Goal: Transaction & Acquisition: Download file/media

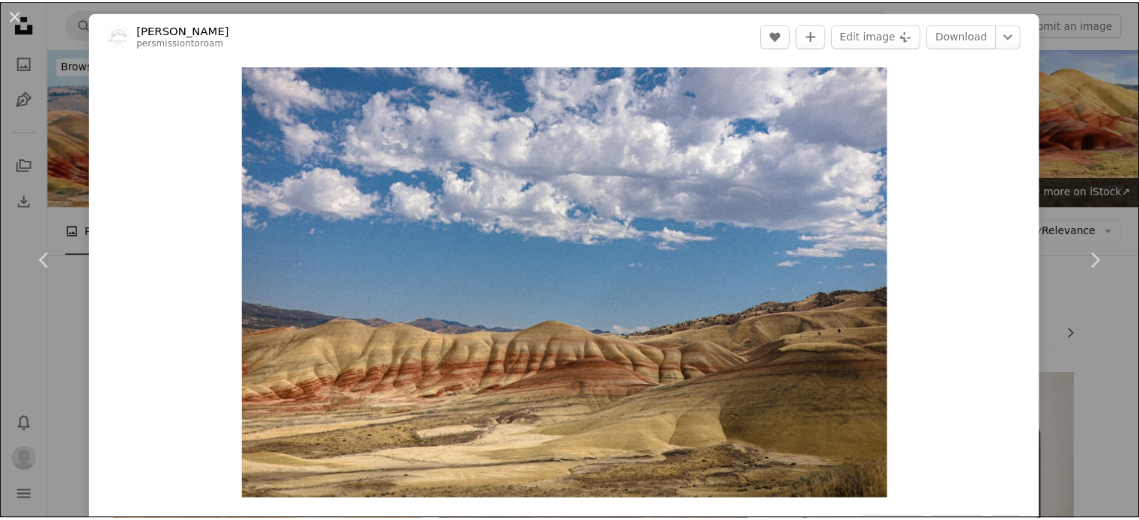
scroll to position [3577, 0]
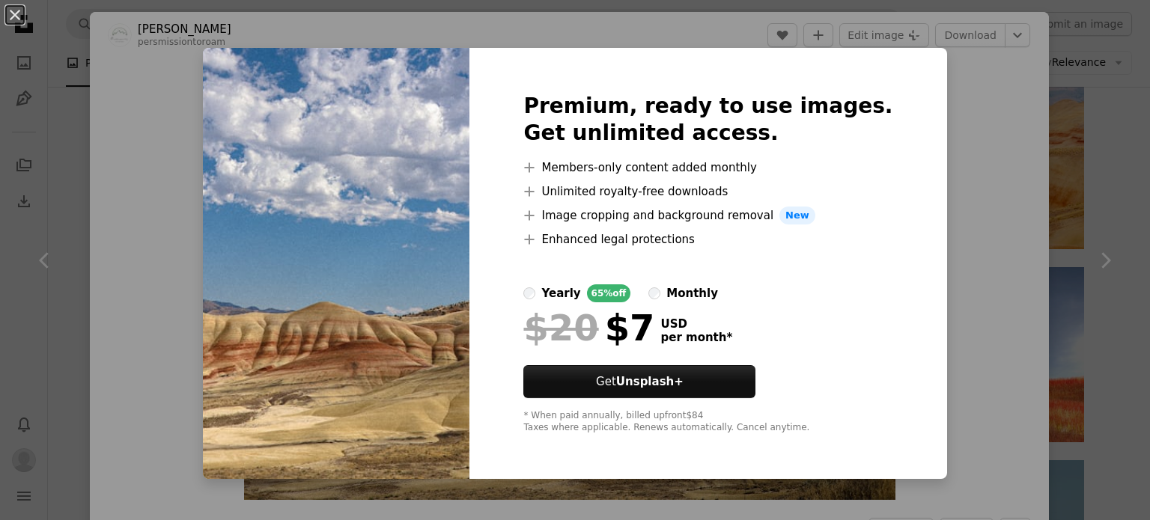
click at [1087, 351] on div "An X shape Premium, ready to use images. Get unlimited access. A plus sign Memb…" at bounding box center [575, 260] width 1150 height 520
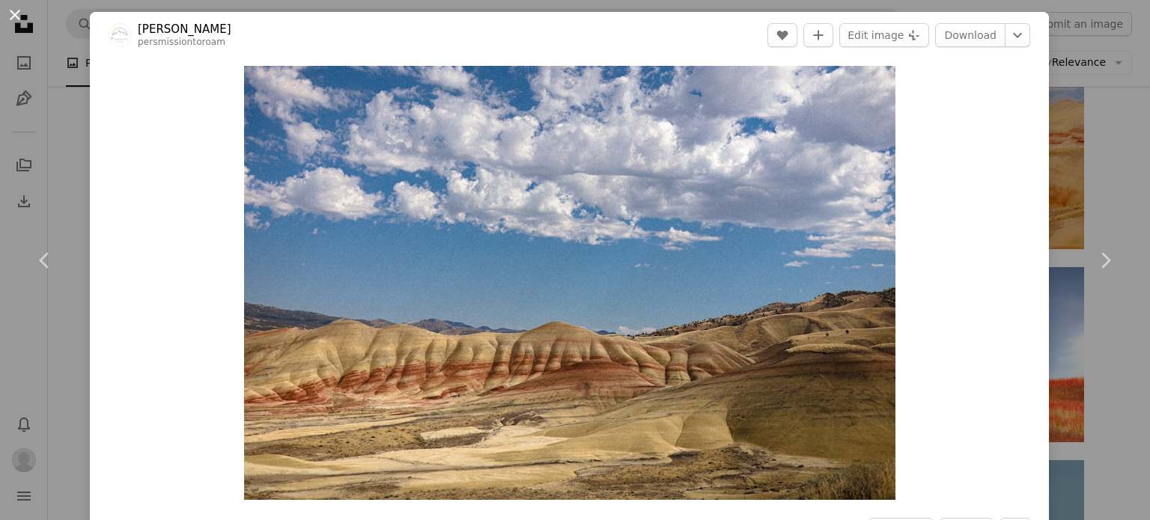
click at [6, 9] on button "An X shape" at bounding box center [15, 15] width 18 height 18
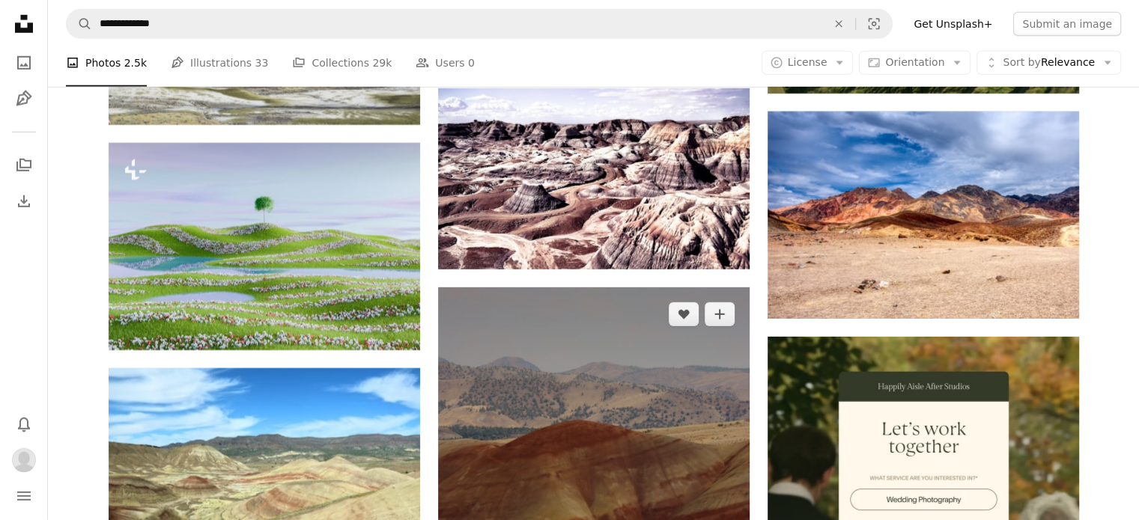
scroll to position [4626, 0]
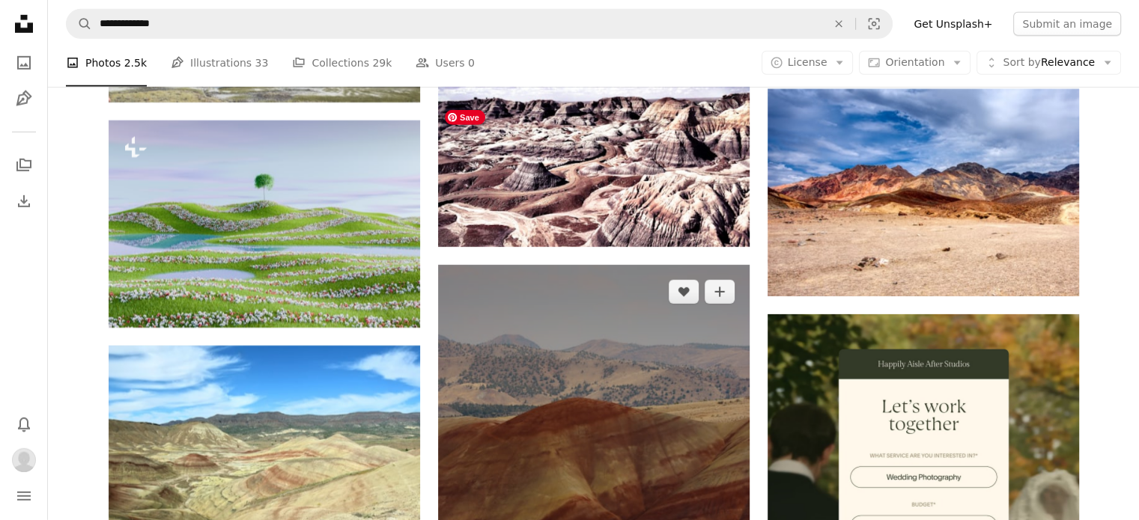
click at [666, 265] on img at bounding box center [594, 498] width 312 height 467
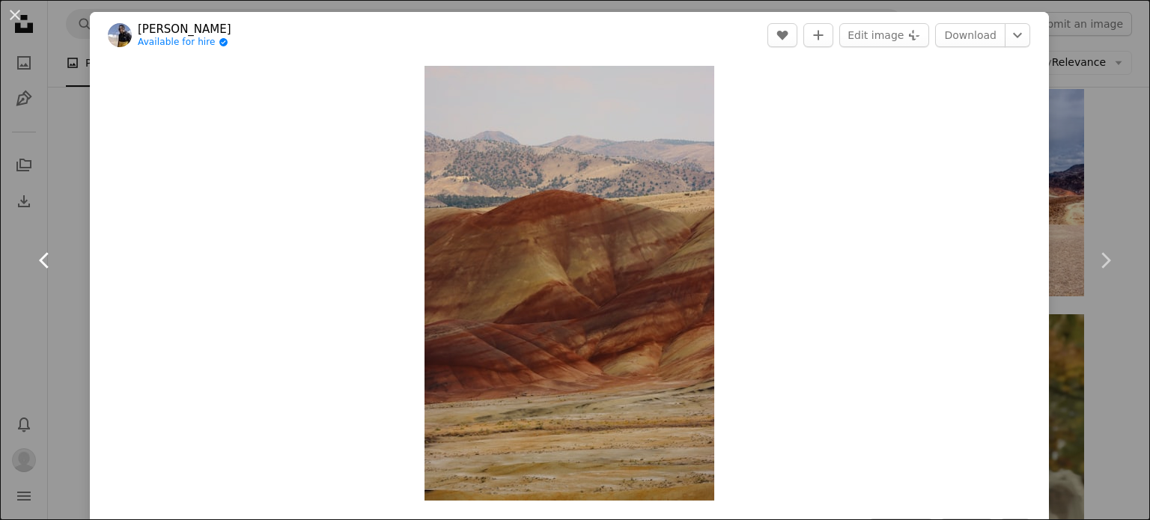
click at [65, 201] on link "Chevron left" at bounding box center [45, 261] width 90 height 144
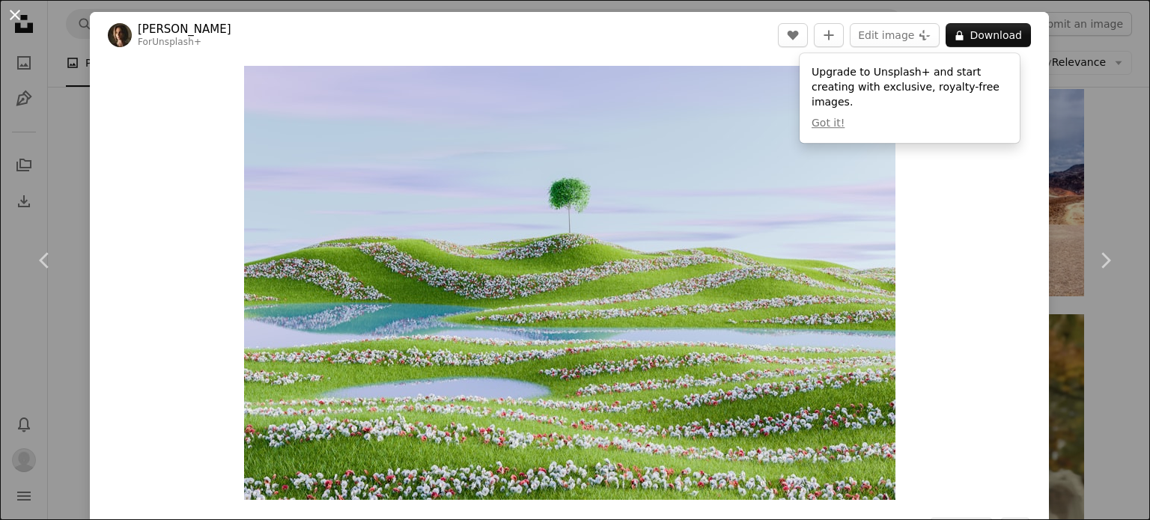
click at [15, 17] on button "An X shape" at bounding box center [15, 15] width 18 height 18
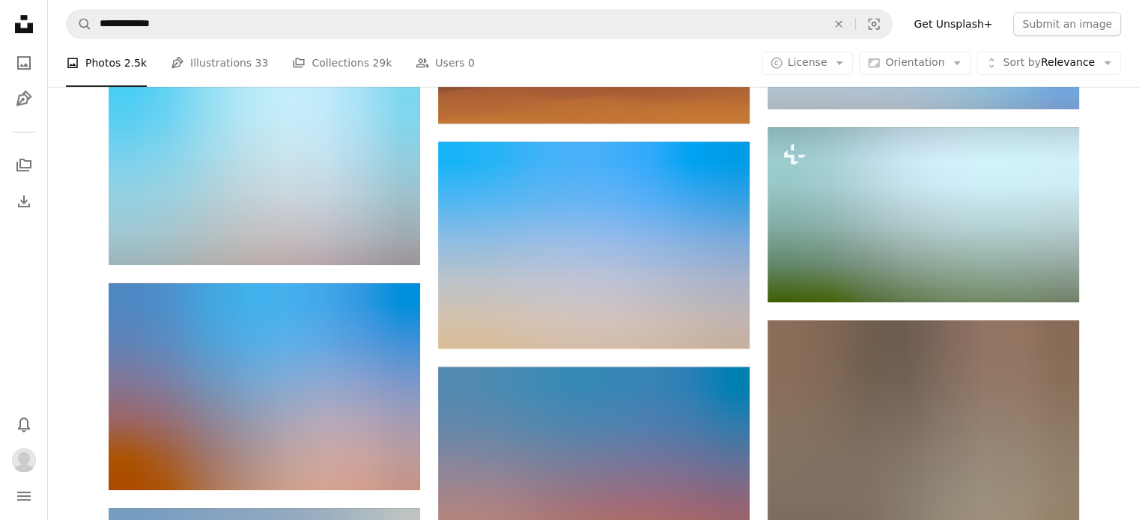
scroll to position [6573, 0]
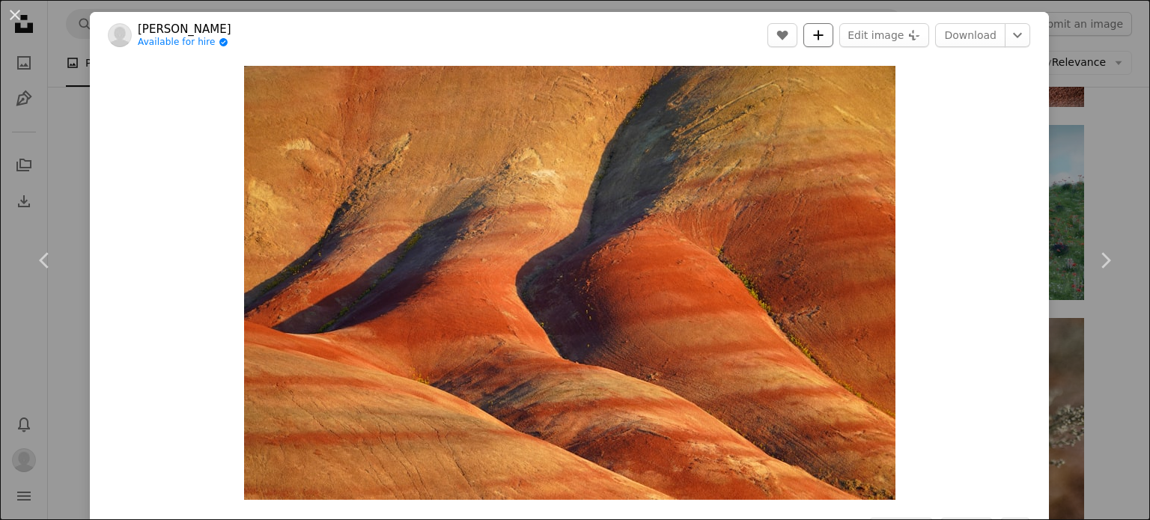
click at [818, 36] on icon "A plus sign" at bounding box center [818, 35] width 12 height 12
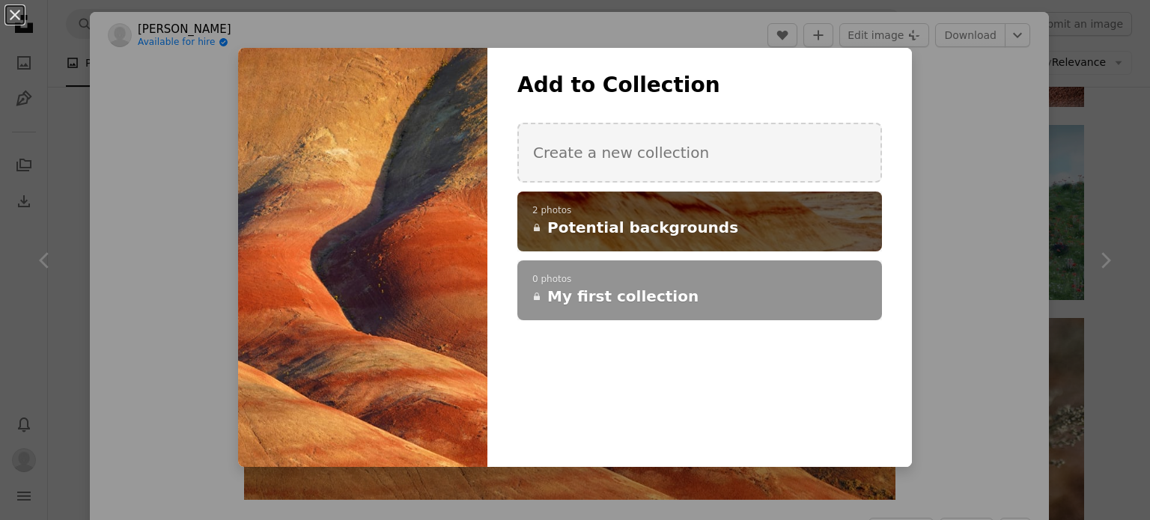
click at [608, 213] on p "2 photos" at bounding box center [699, 211] width 335 height 12
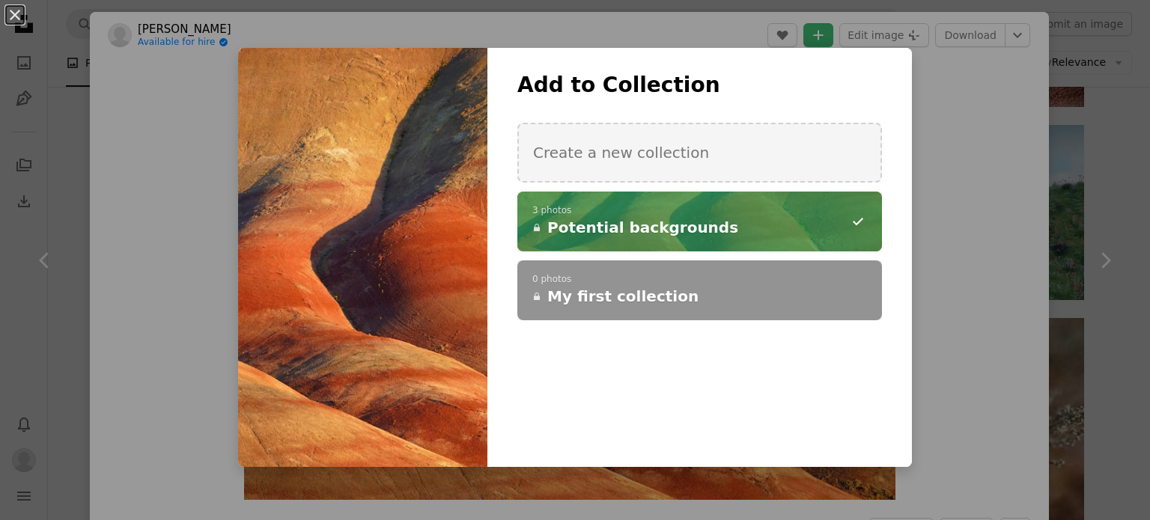
click at [168, 150] on div "An X shape Add to Collection Create a new collection A checkmark A minus sign 3…" at bounding box center [575, 260] width 1150 height 520
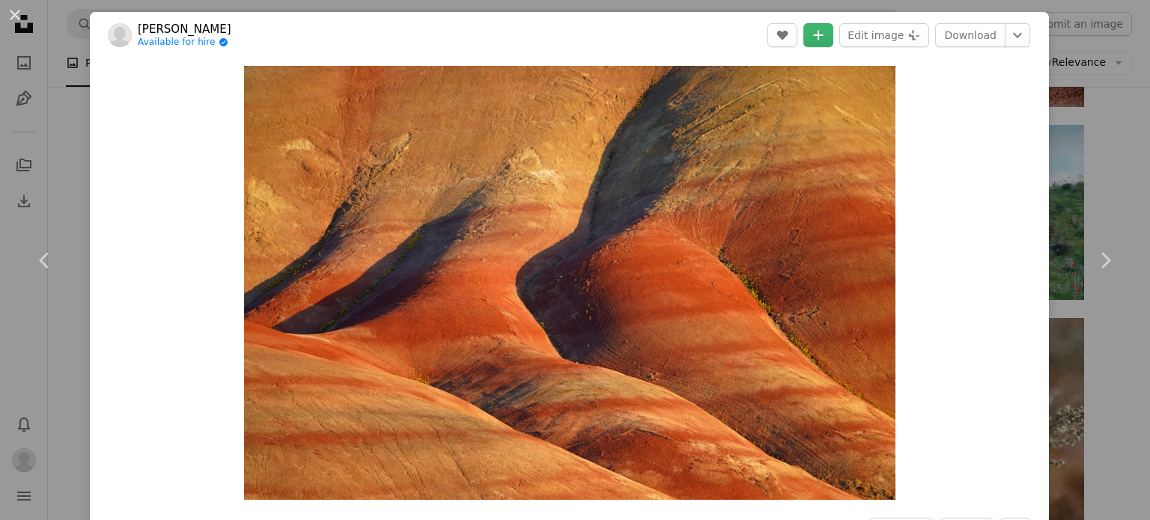
click at [1048, 126] on div "An X shape Chevron left Chevron right [PERSON_NAME] Available for hire A checkm…" at bounding box center [575, 260] width 1150 height 520
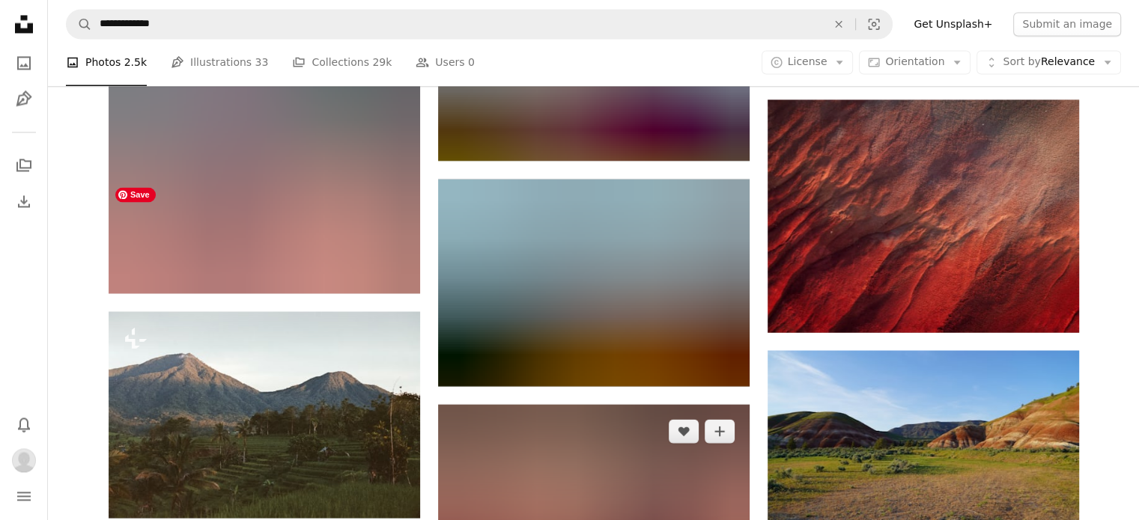
scroll to position [8145, 0]
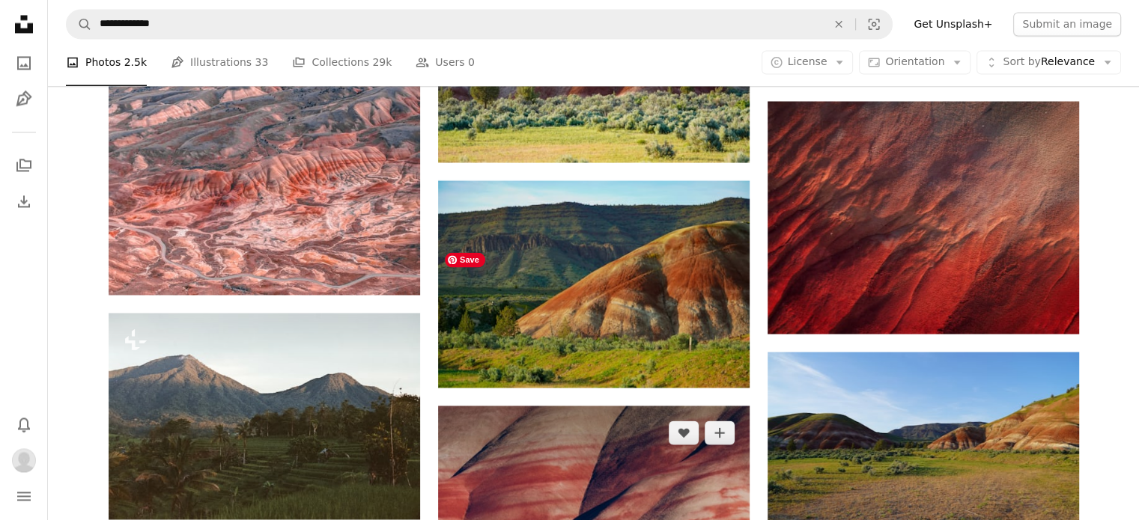
click at [654, 406] on img at bounding box center [594, 509] width 312 height 207
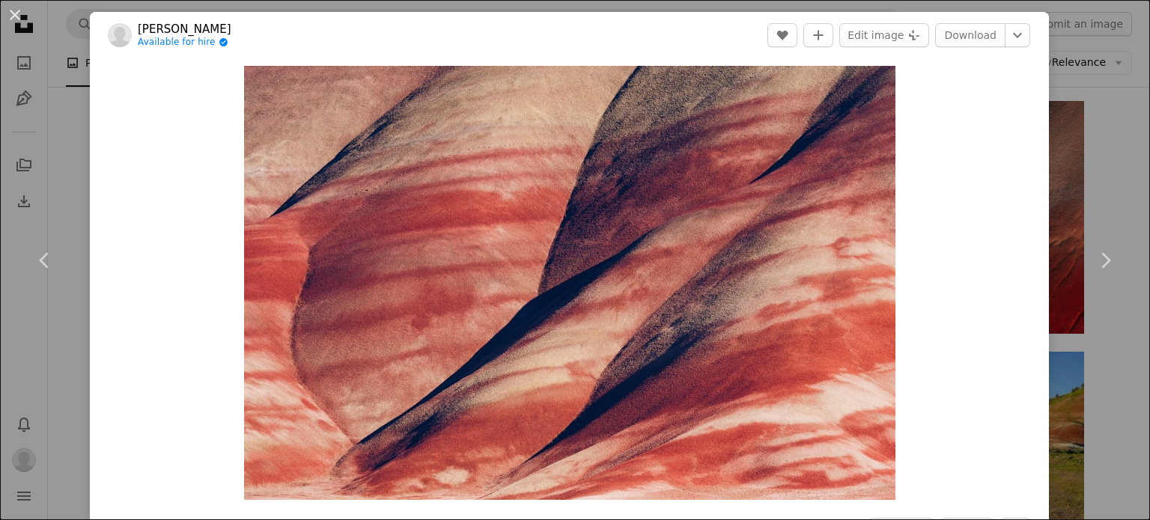
click at [57, 353] on div "An X shape Chevron left Chevron right [PERSON_NAME] Available for hire A checkm…" at bounding box center [575, 260] width 1150 height 520
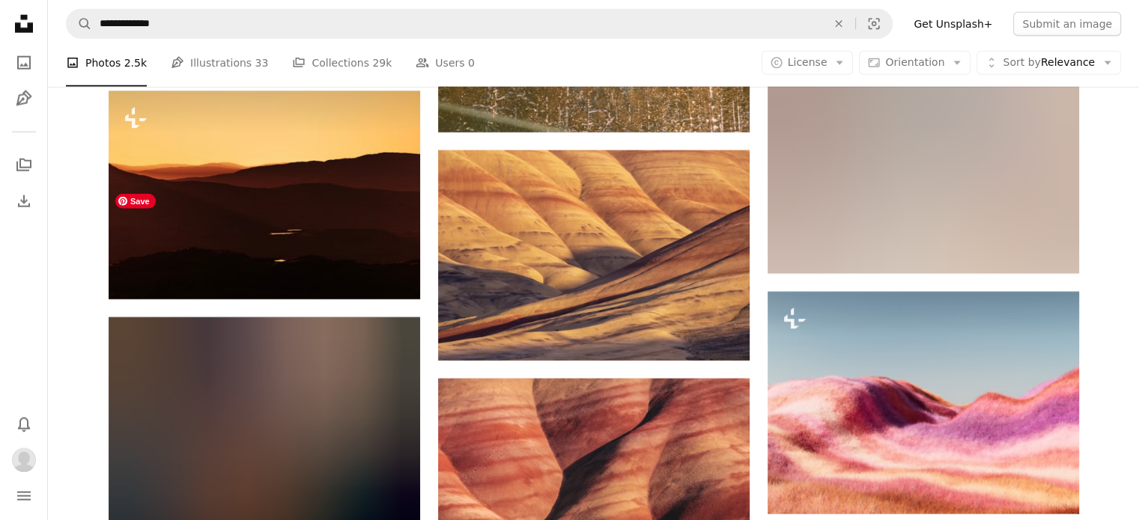
scroll to position [9493, 0]
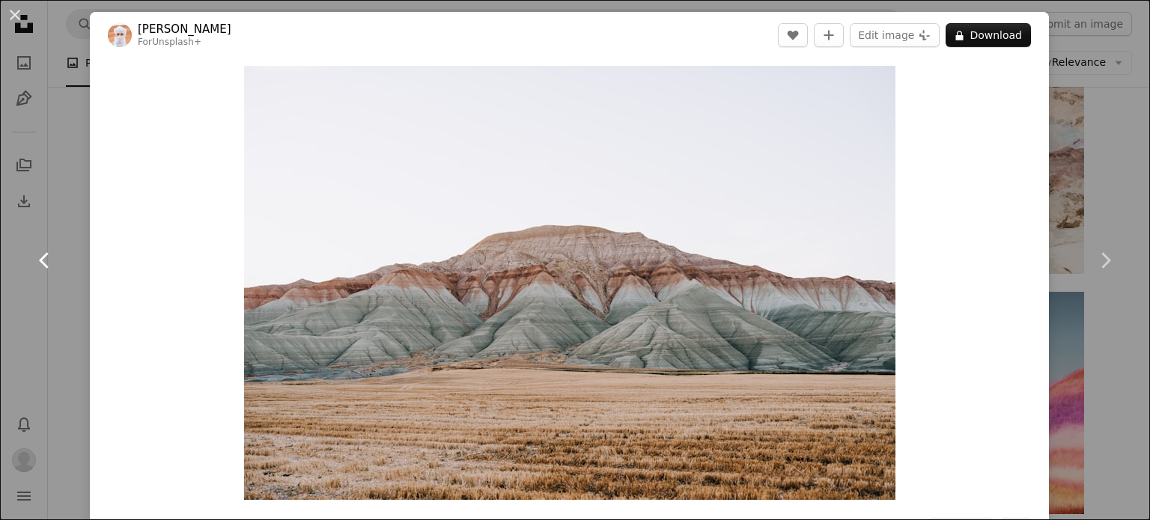
click at [70, 315] on link "Chevron left" at bounding box center [45, 261] width 90 height 144
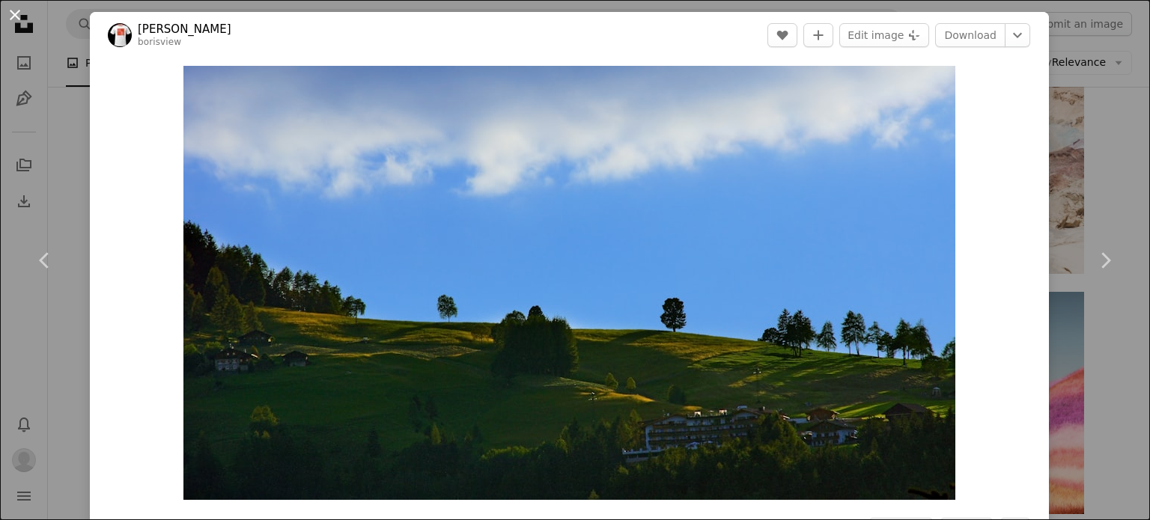
click at [21, 14] on button "An X shape" at bounding box center [15, 15] width 18 height 18
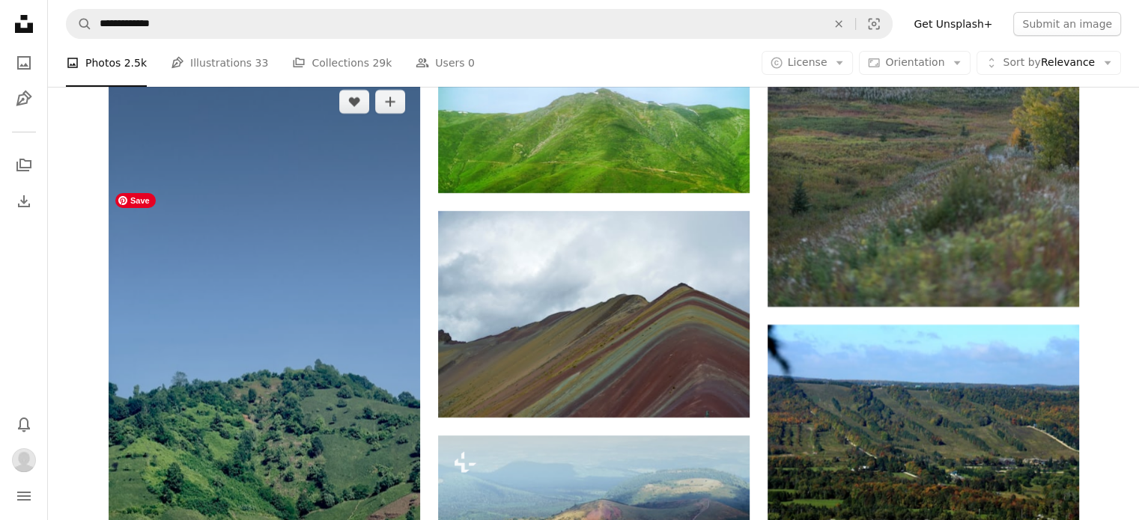
scroll to position [11365, 0]
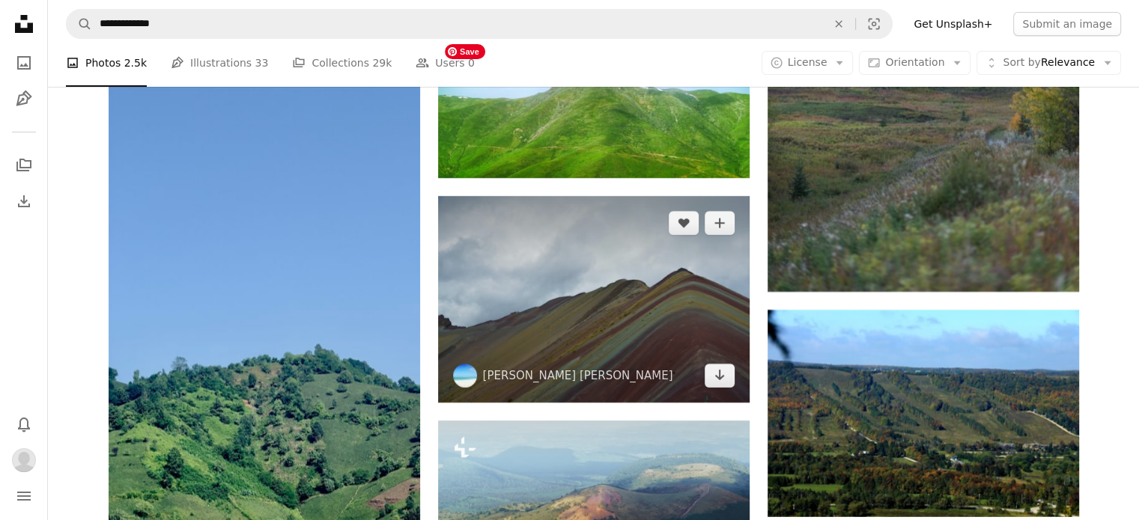
click at [641, 196] on img at bounding box center [594, 299] width 312 height 206
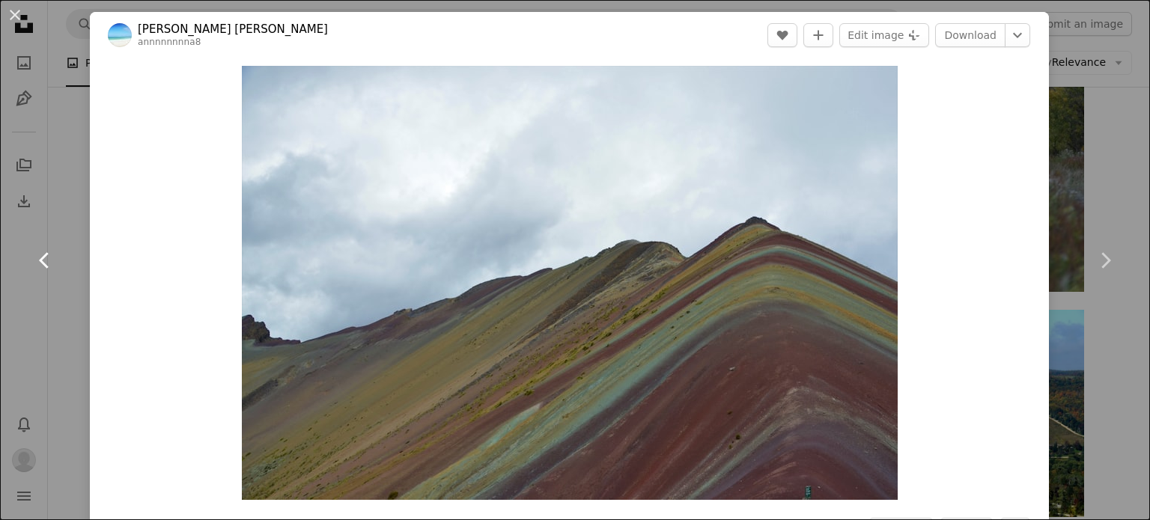
click at [75, 329] on link "Chevron left" at bounding box center [45, 261] width 90 height 144
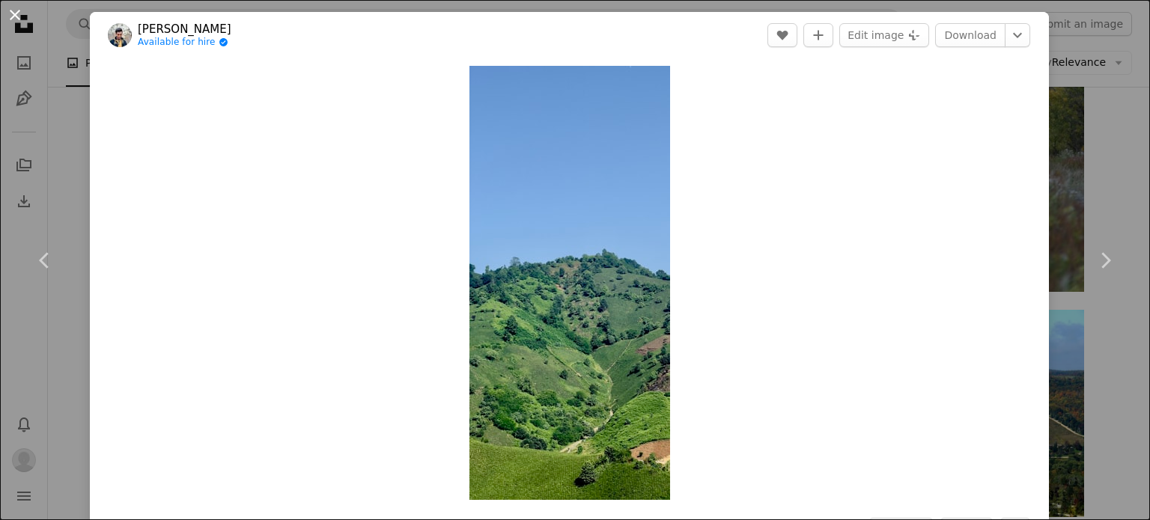
click at [10, 15] on button "An X shape" at bounding box center [15, 15] width 18 height 18
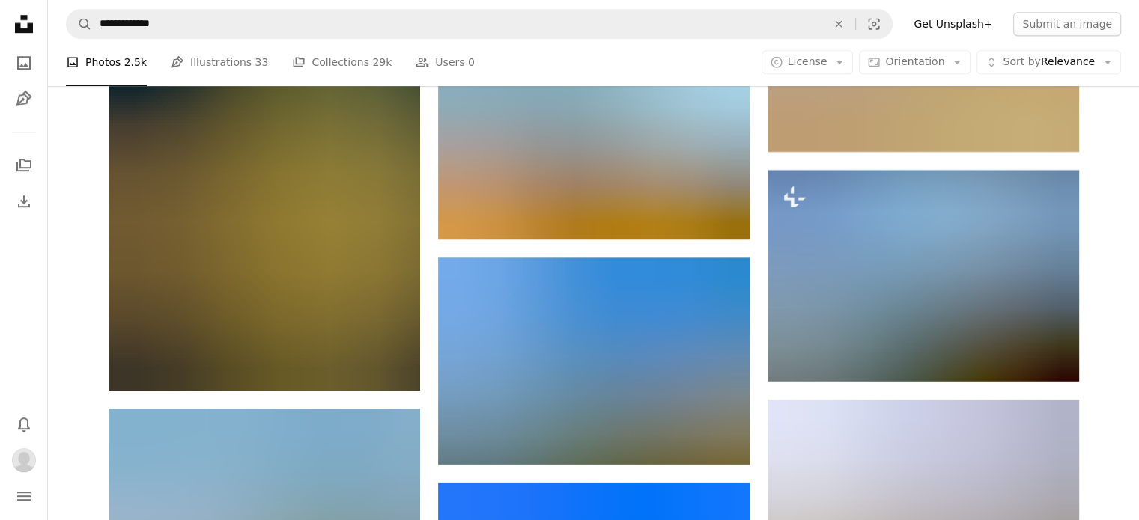
scroll to position [18629, 0]
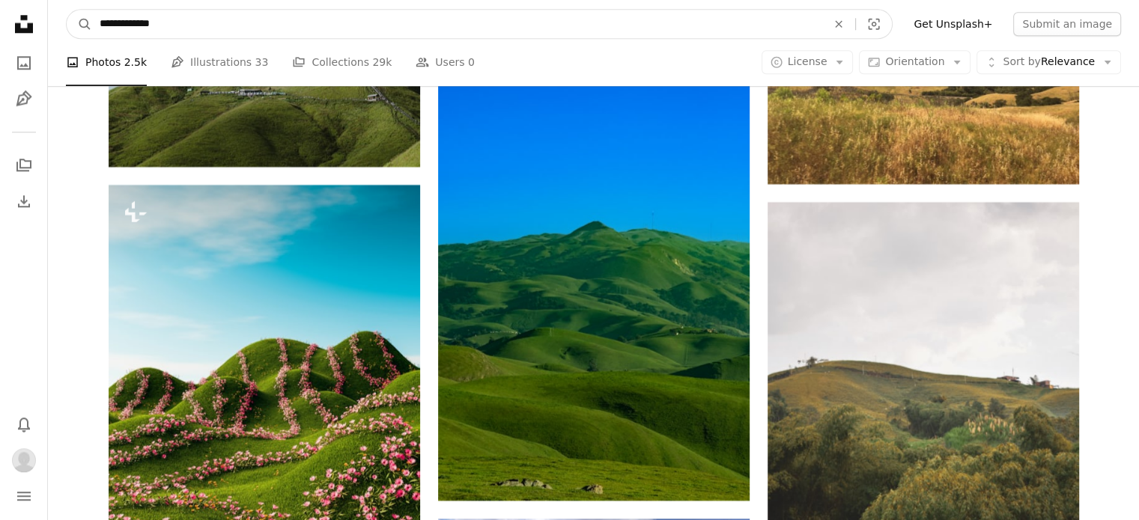
click at [288, 17] on input "**********" at bounding box center [457, 24] width 730 height 28
type input "**********"
click at [67, 10] on button "A magnifying glass" at bounding box center [79, 24] width 25 height 28
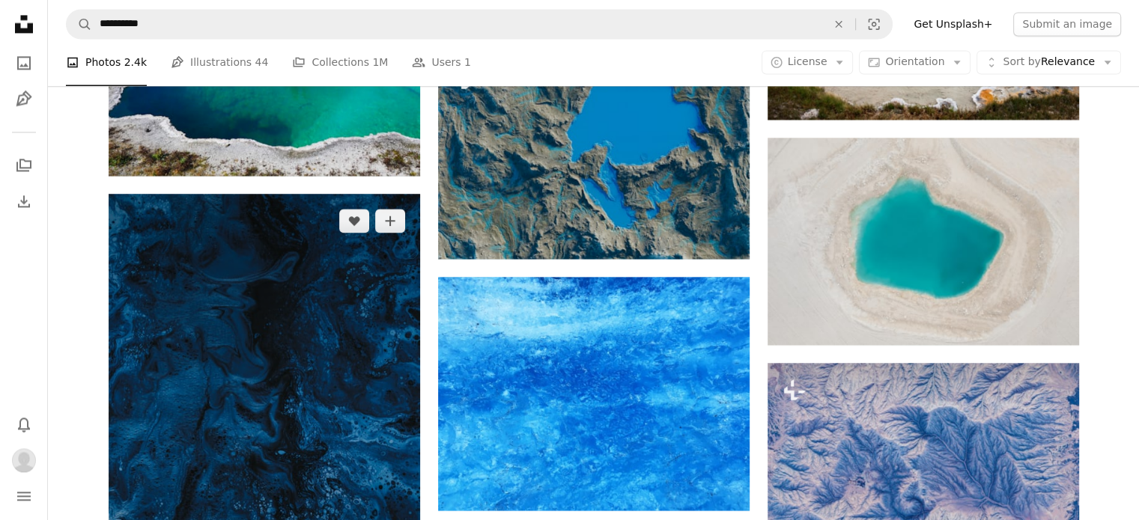
scroll to position [2247, 0]
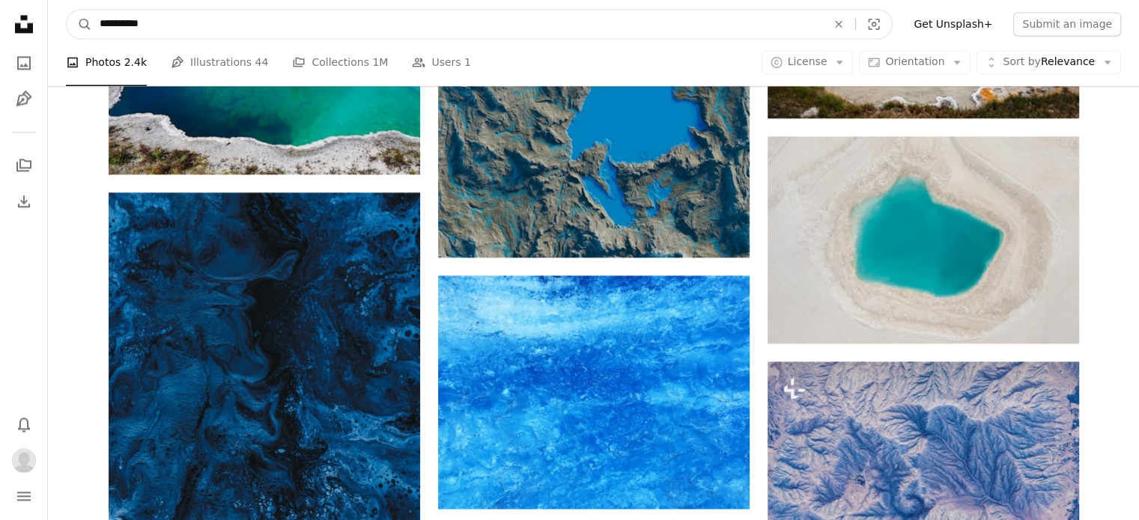
click at [323, 27] on input "**********" at bounding box center [457, 24] width 730 height 28
type input "**********"
click button "A magnifying glass" at bounding box center [79, 24] width 25 height 28
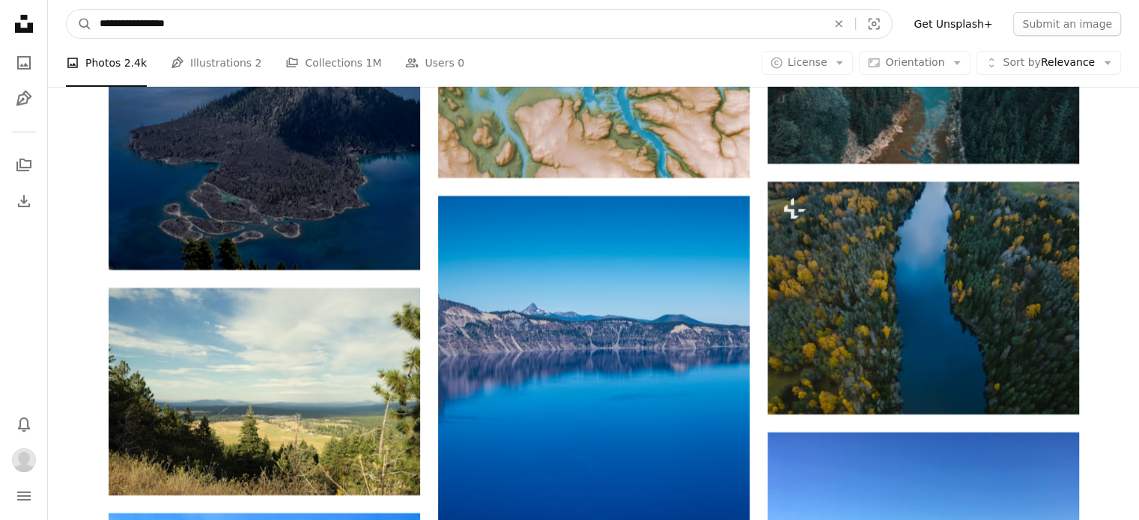
scroll to position [10657, 0]
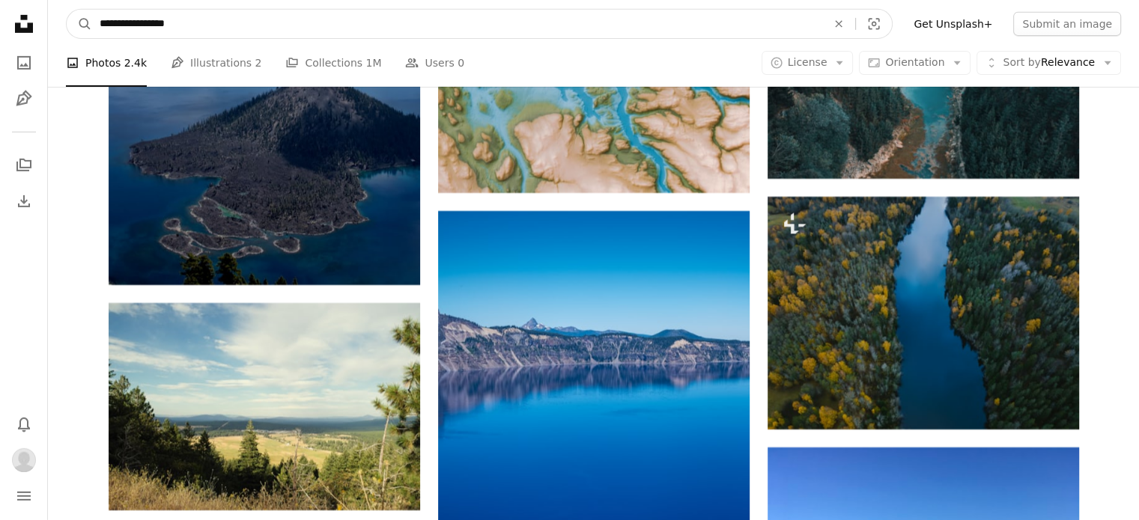
drag, startPoint x: 244, startPoint y: 26, endPoint x: 5, endPoint y: 13, distance: 239.2
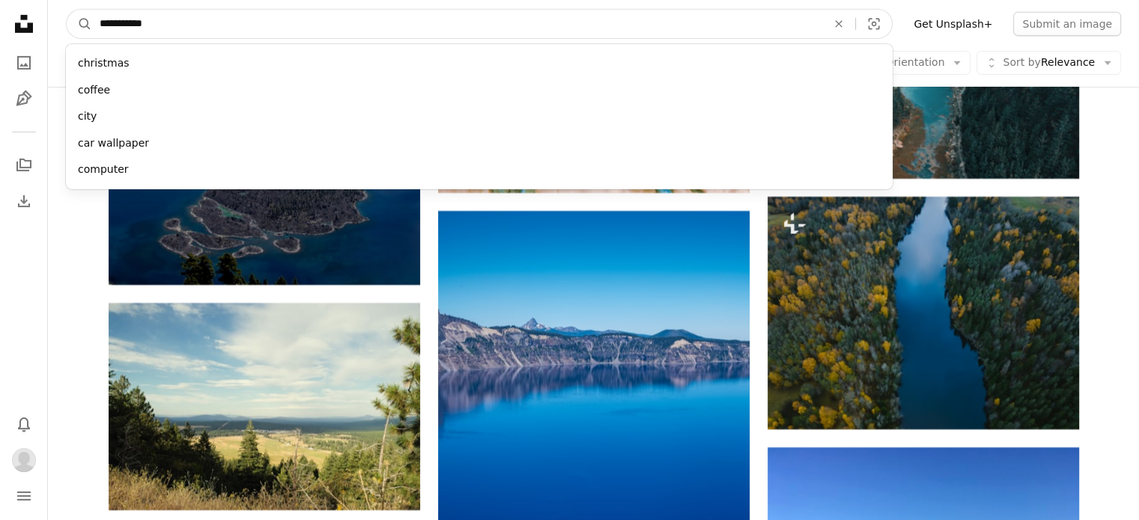
type input "**********"
click at [67, 10] on button "A magnifying glass" at bounding box center [79, 24] width 25 height 28
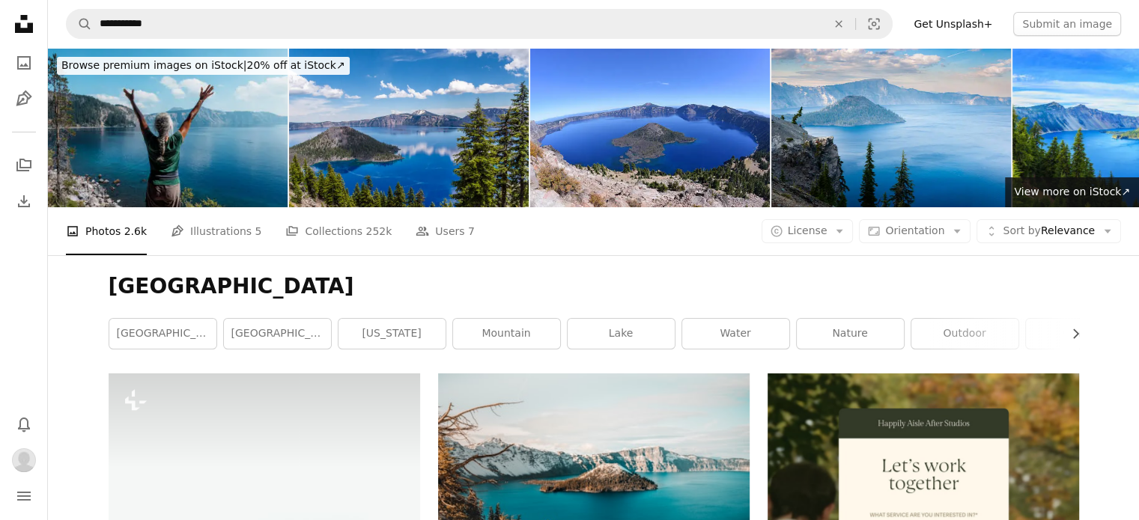
drag, startPoint x: 85, startPoint y: 300, endPoint x: 146, endPoint y: -52, distance: 356.4
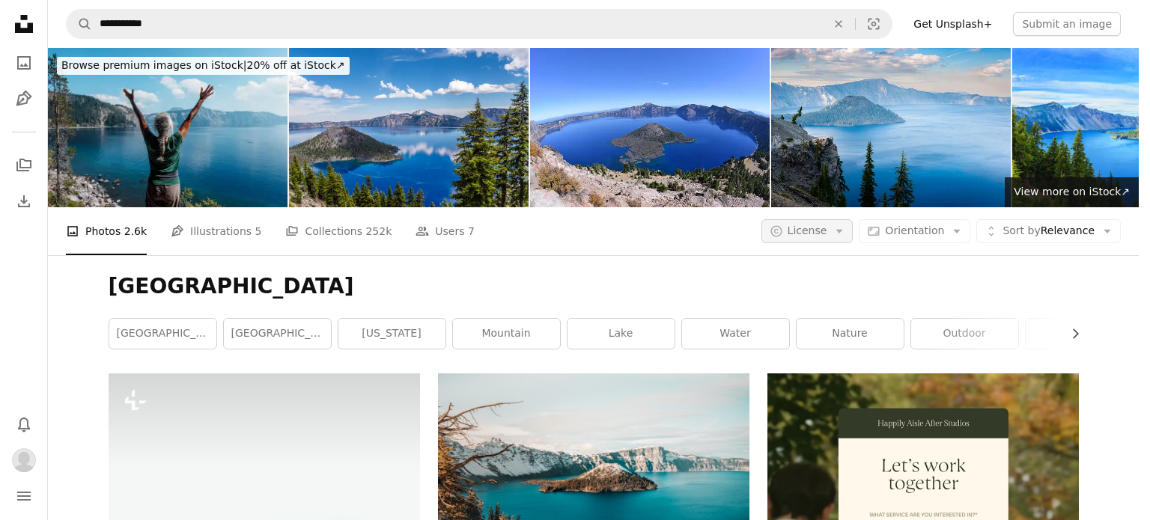
click at [824, 225] on span "License" at bounding box center [808, 231] width 40 height 12
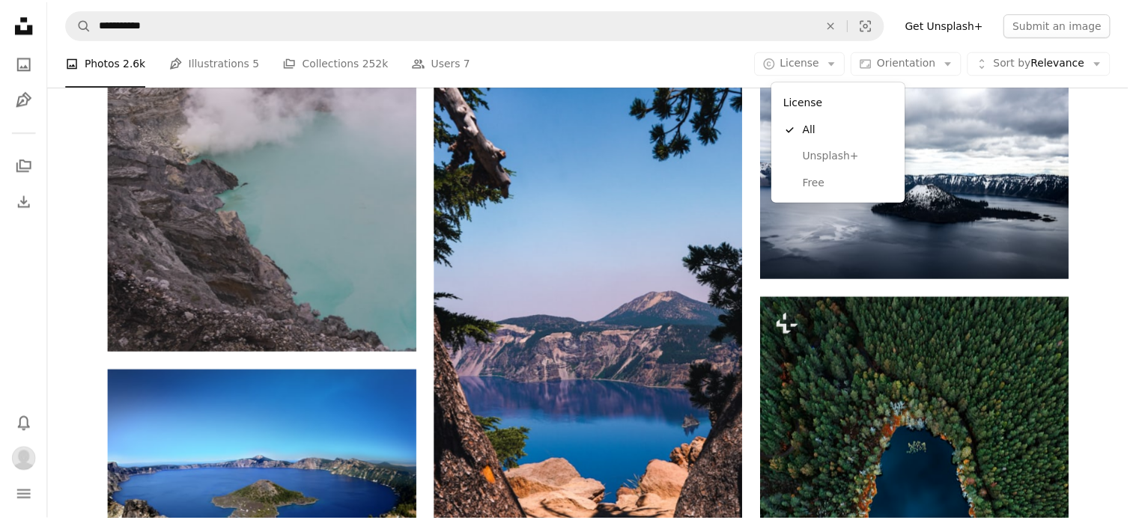
scroll to position [973, 0]
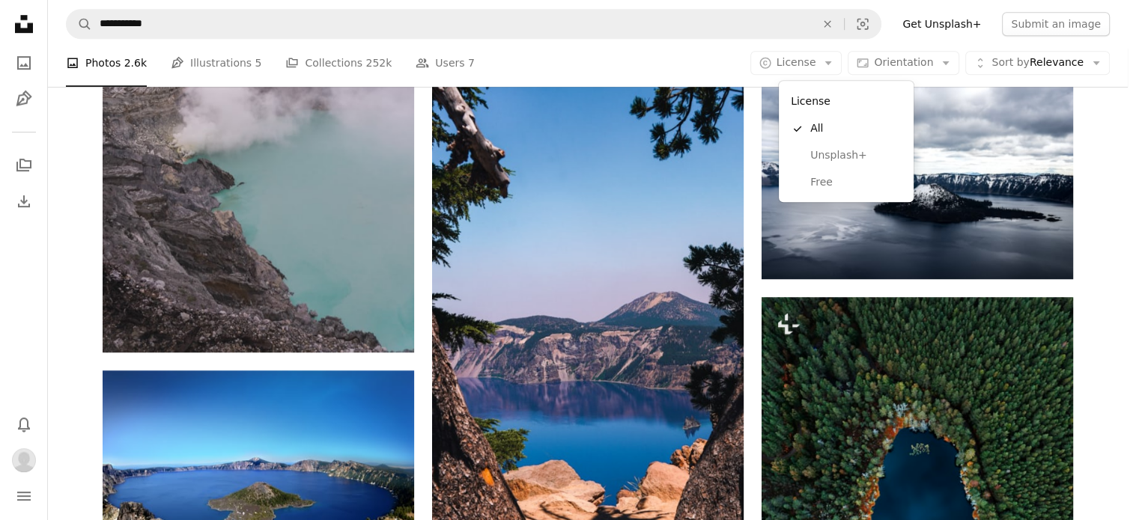
click at [629, 62] on body "**********" at bounding box center [564, 260] width 1128 height 520
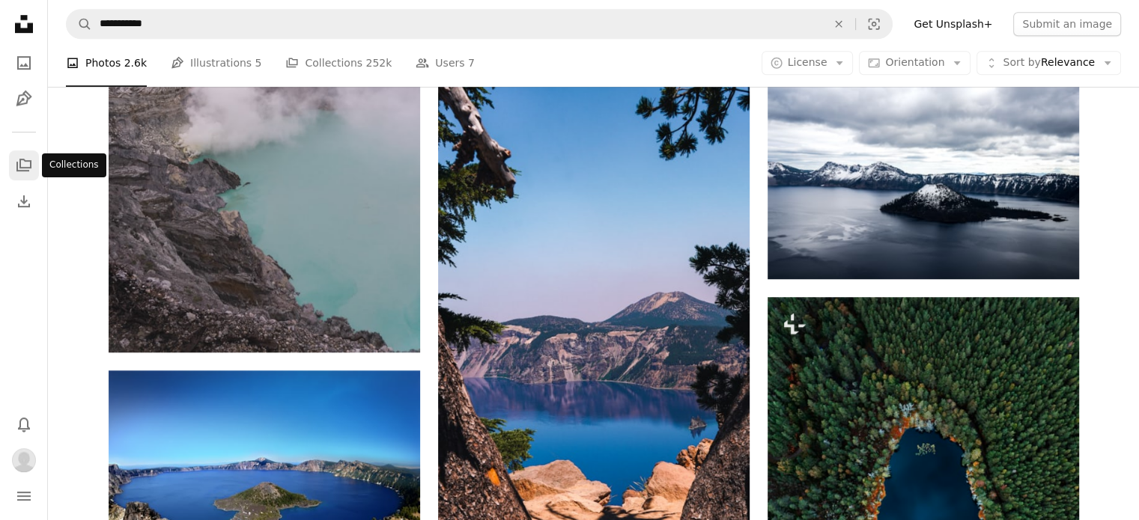
click at [17, 154] on link "A stack of folders" at bounding box center [24, 166] width 30 height 30
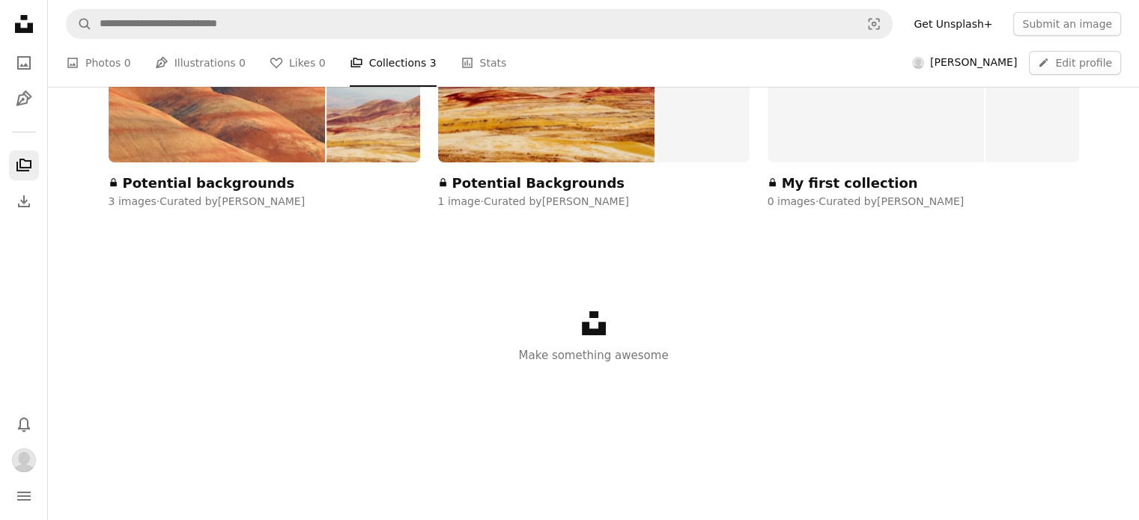
scroll to position [300, 0]
click at [195, 156] on img at bounding box center [217, 54] width 217 height 218
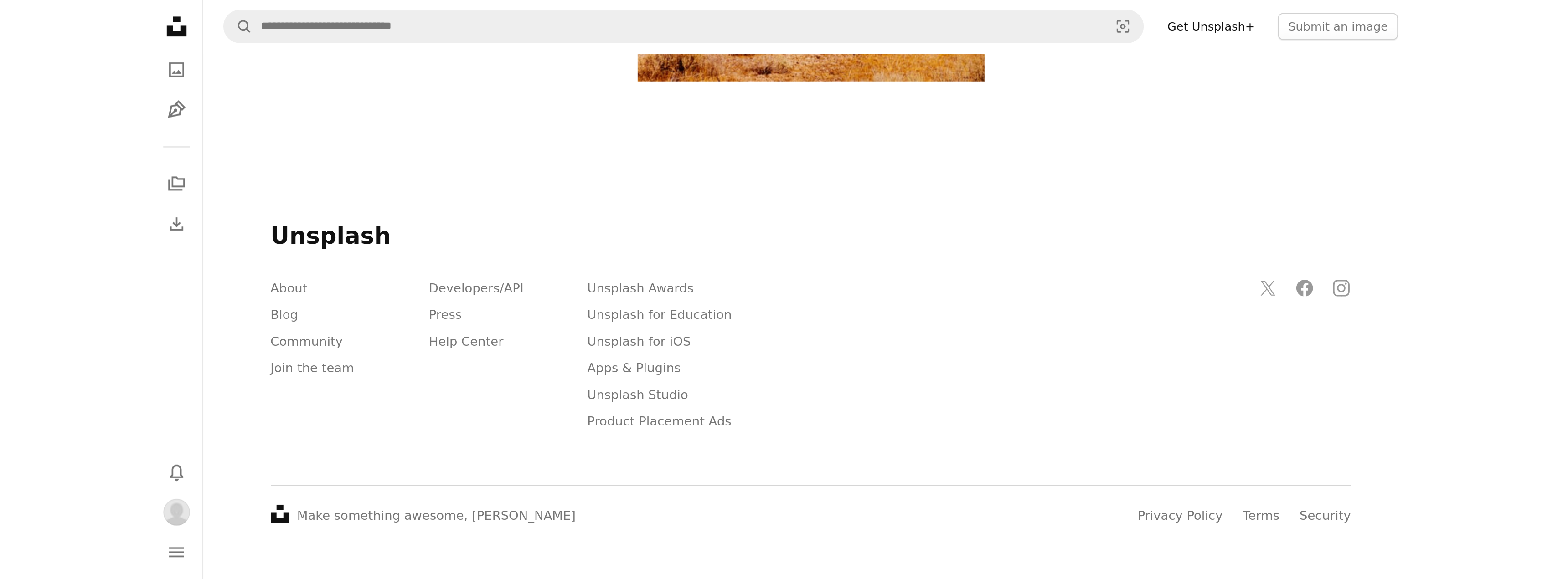
scroll to position [46, 0]
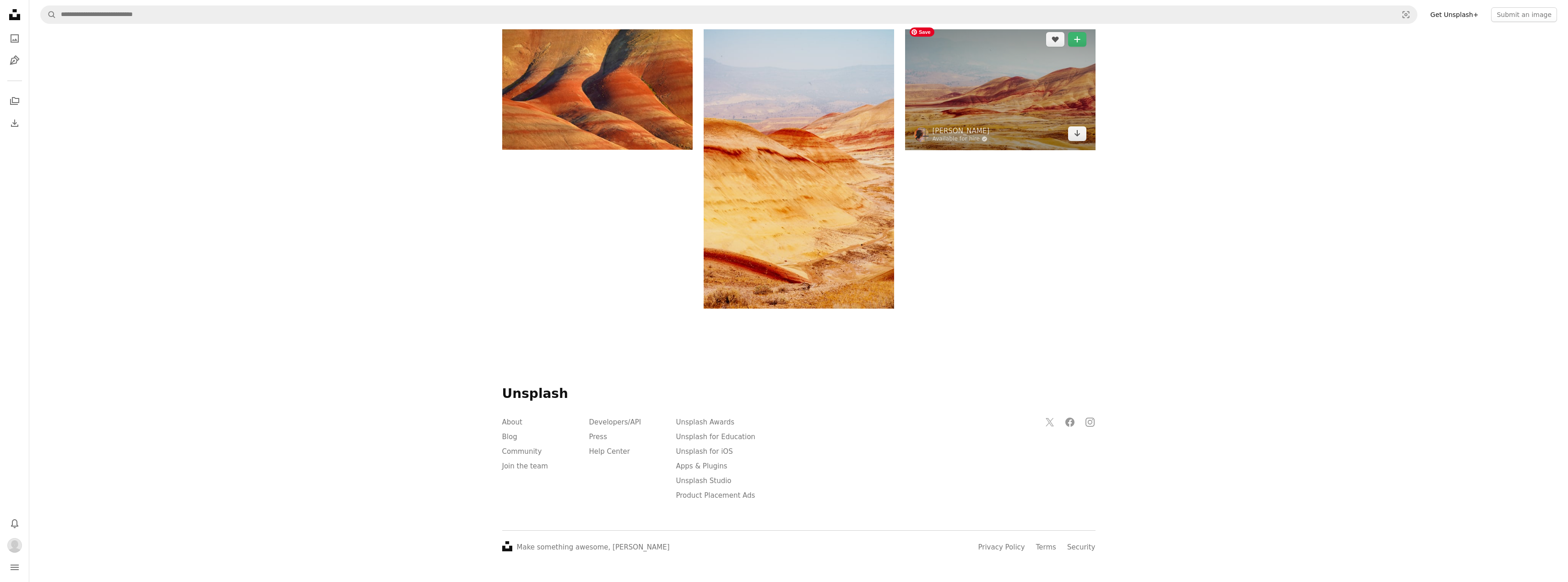
click at [702, 150] on img at bounding box center [1000, 86] width 191 height 127
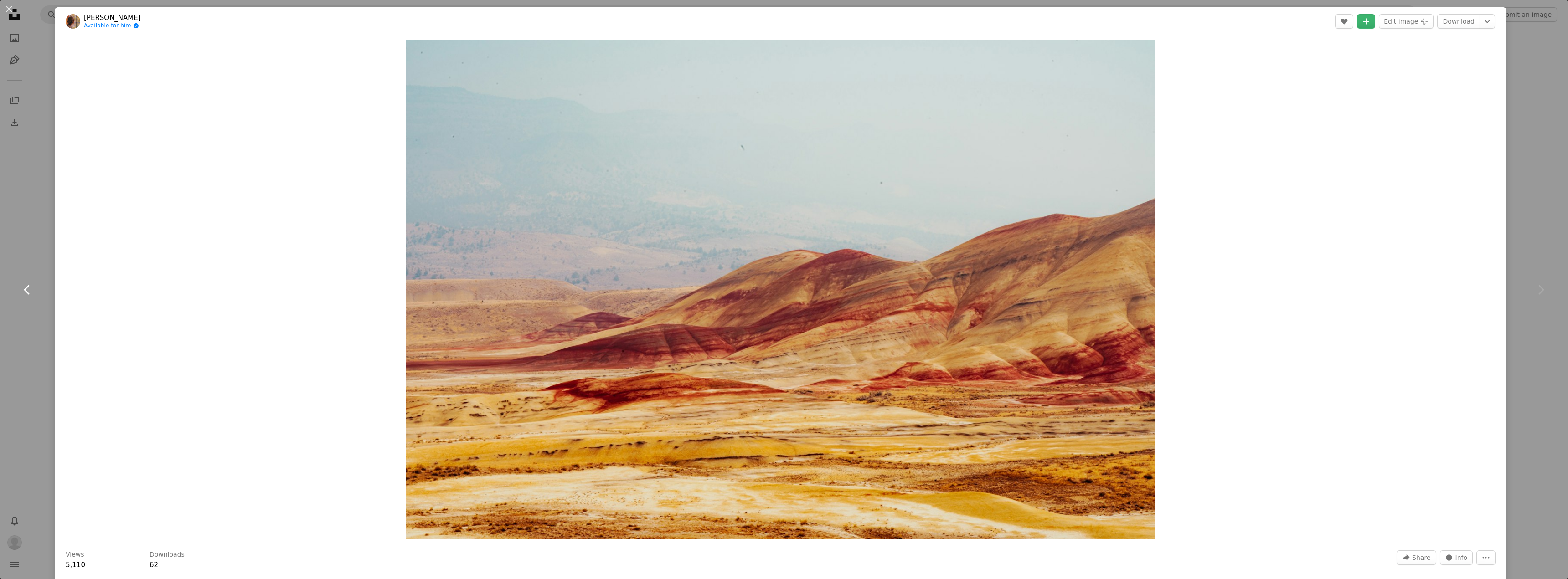
click at [23, 293] on icon "Chevron left" at bounding box center [27, 290] width 15 height 15
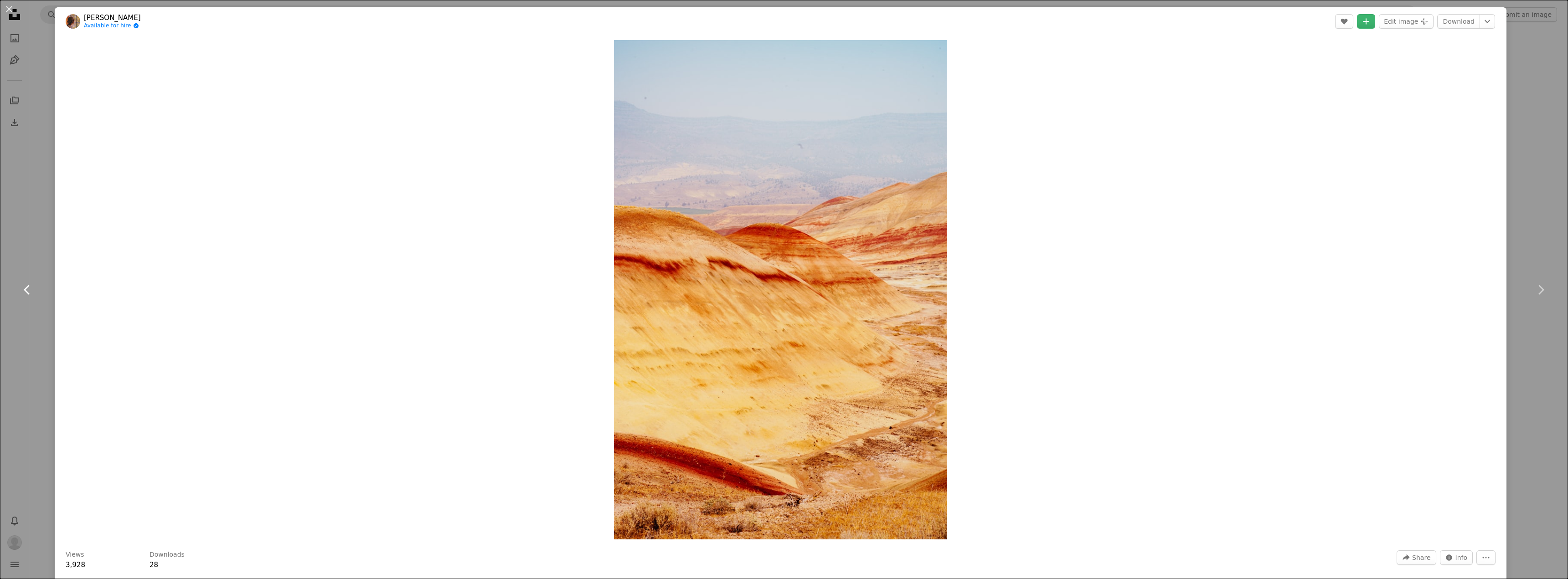
click at [23, 293] on icon "Chevron left" at bounding box center [27, 290] width 15 height 15
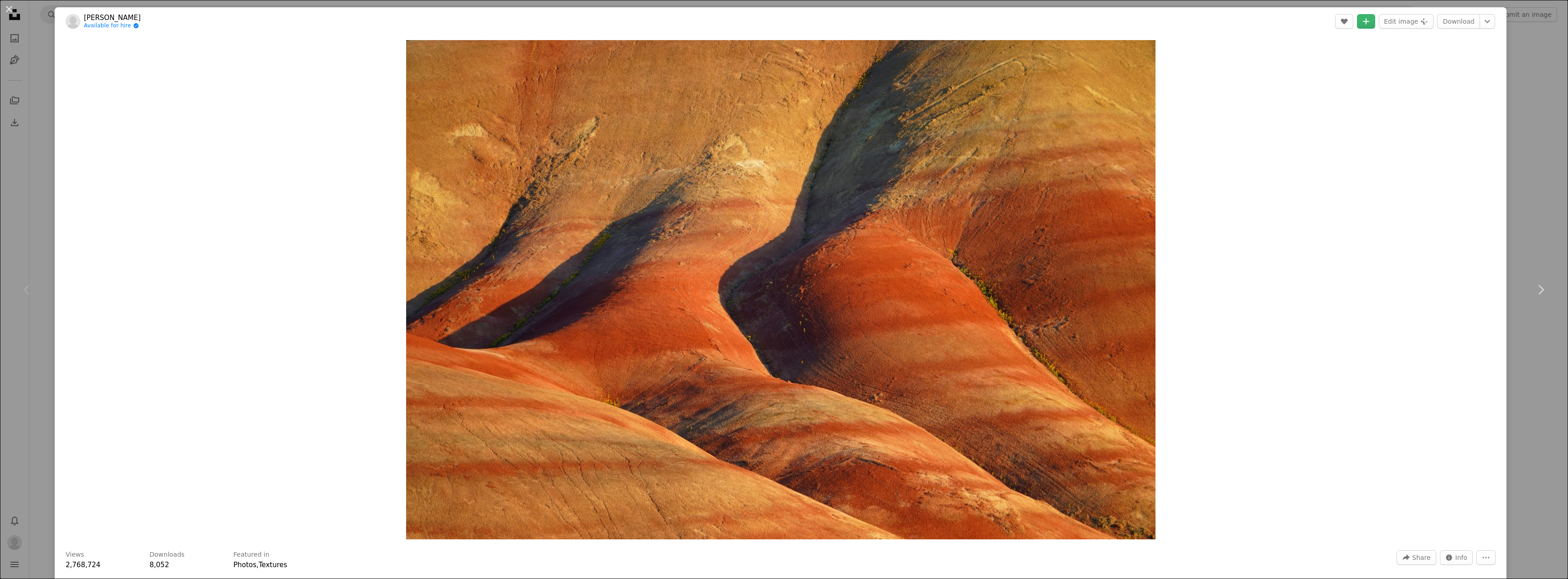
click at [24, 249] on div "Chevron left" at bounding box center [27, 290] width 55 height 88
click at [699, 91] on div "An X shape Chevron left Chevron right [PERSON_NAME] Available for hire A checkm…" at bounding box center [784, 290] width 1568 height 579
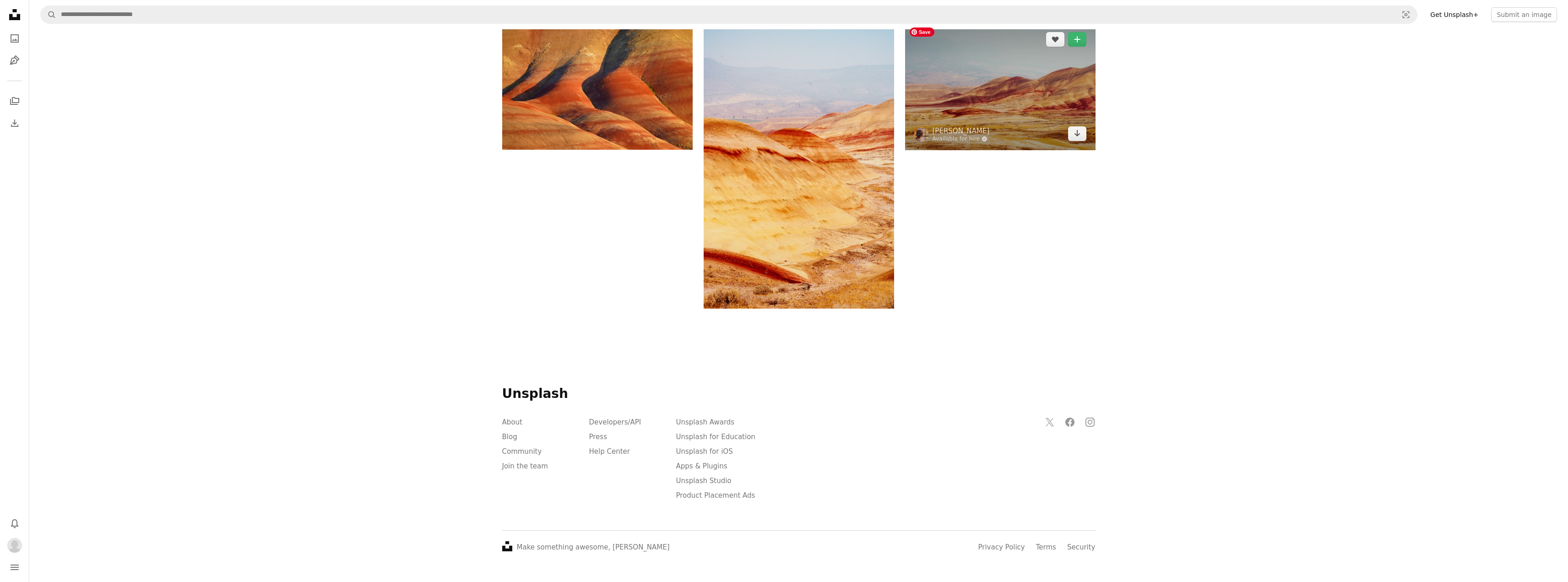
click at [702, 150] on img at bounding box center [1000, 86] width 191 height 127
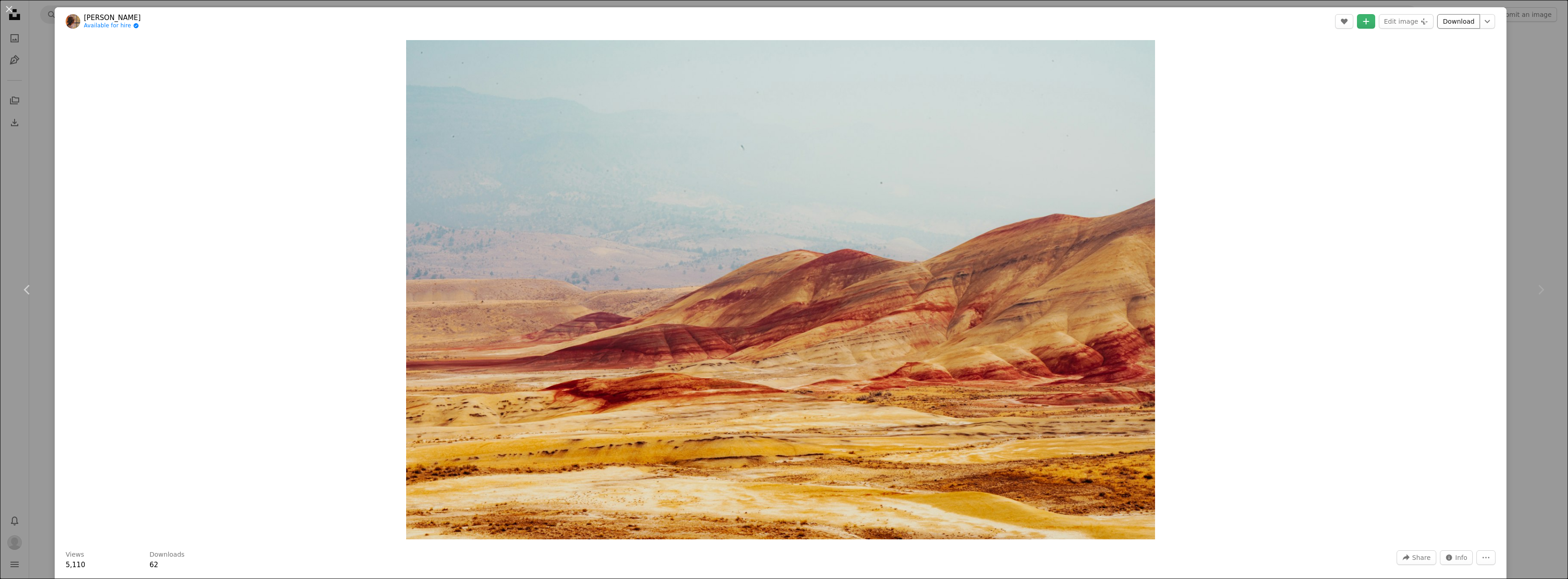
click at [699, 21] on link "Download" at bounding box center [1458, 21] width 43 height 15
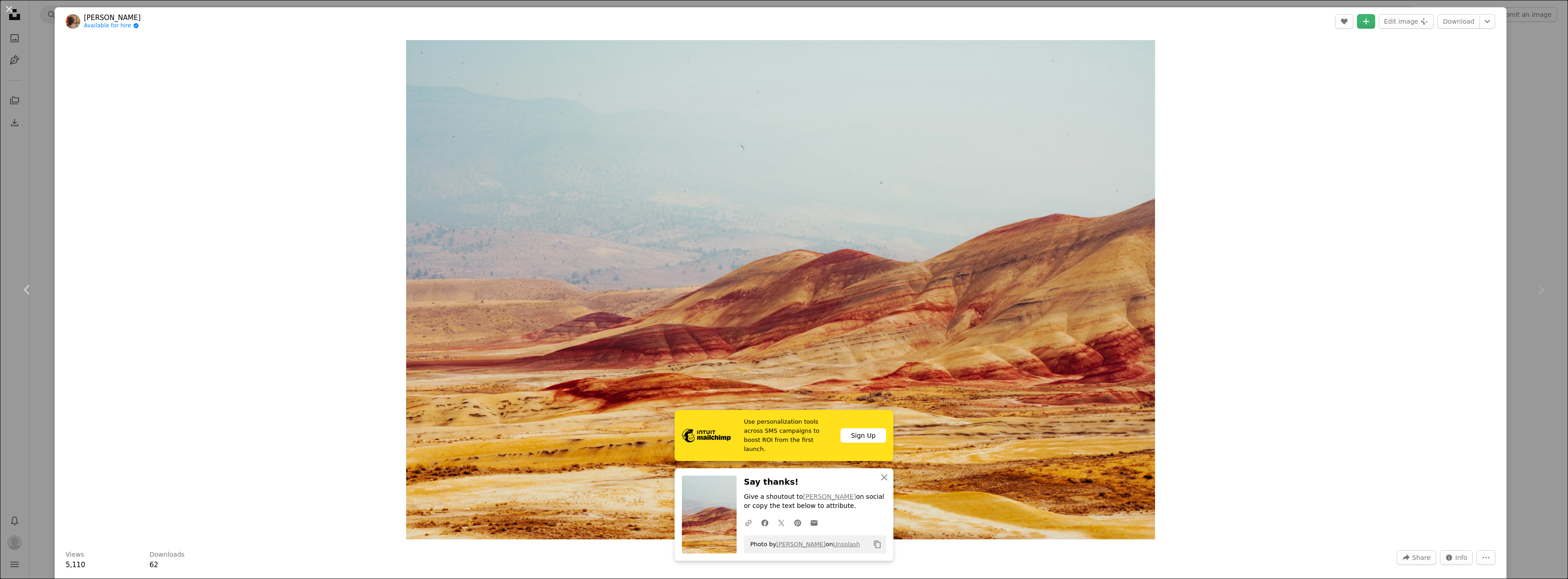
click at [699, 116] on div "An X shape Chevron left Chevron right [PERSON_NAME] Available for hire A checkm…" at bounding box center [784, 290] width 1568 height 579
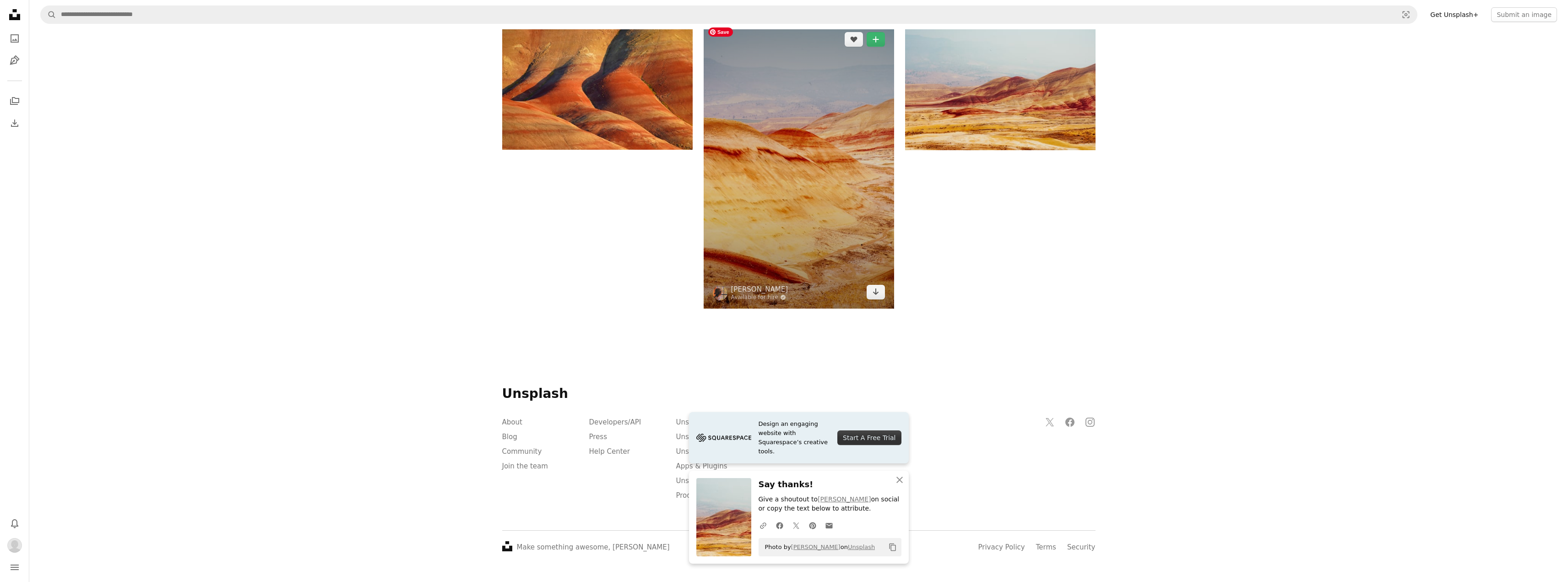
click at [702, 257] on img at bounding box center [799, 165] width 191 height 285
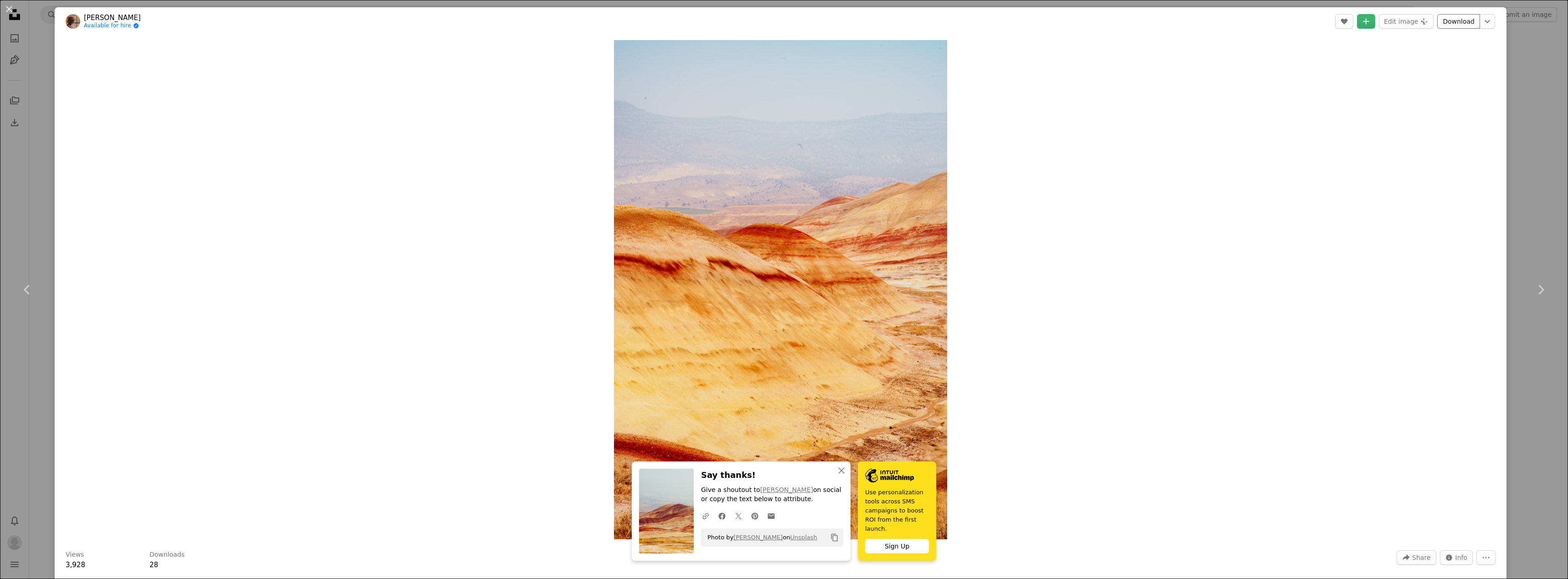
click at [699, 16] on link "Download" at bounding box center [1458, 21] width 43 height 15
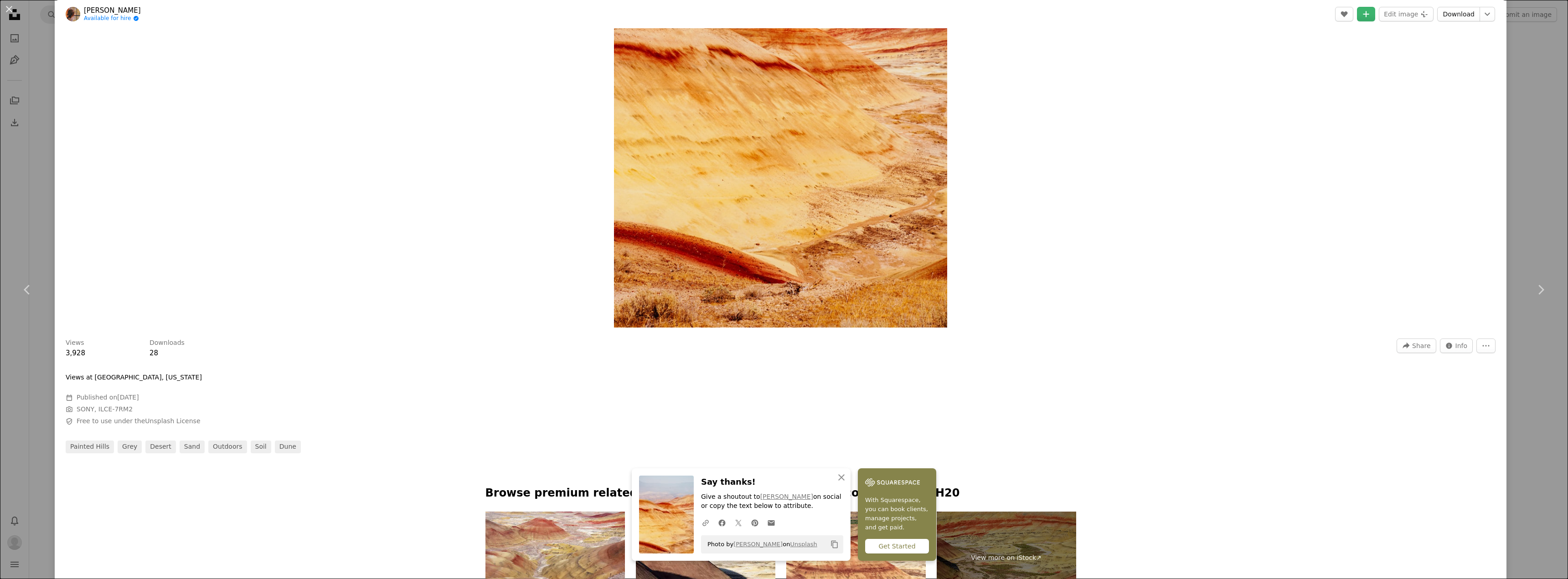
scroll to position [227, 0]
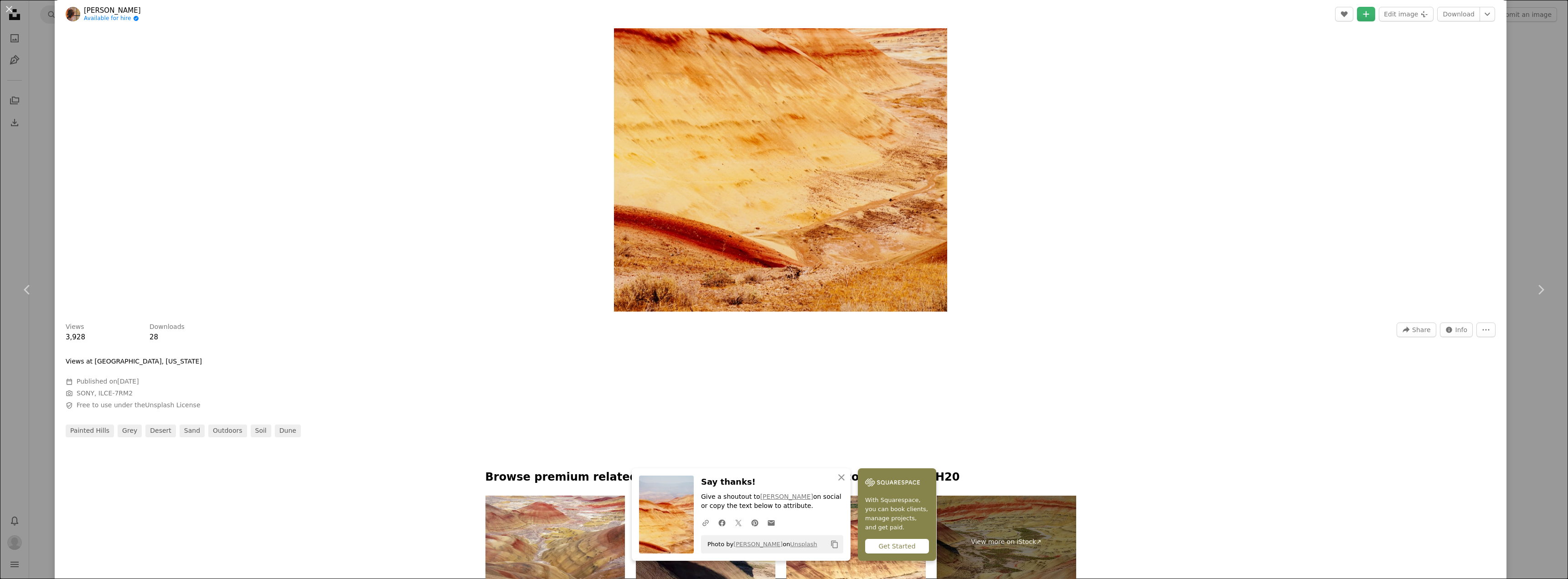
click at [699, 179] on div "An X shape Chevron left Chevron right [PERSON_NAME] Available for hire A checkm…" at bounding box center [784, 290] width 1568 height 579
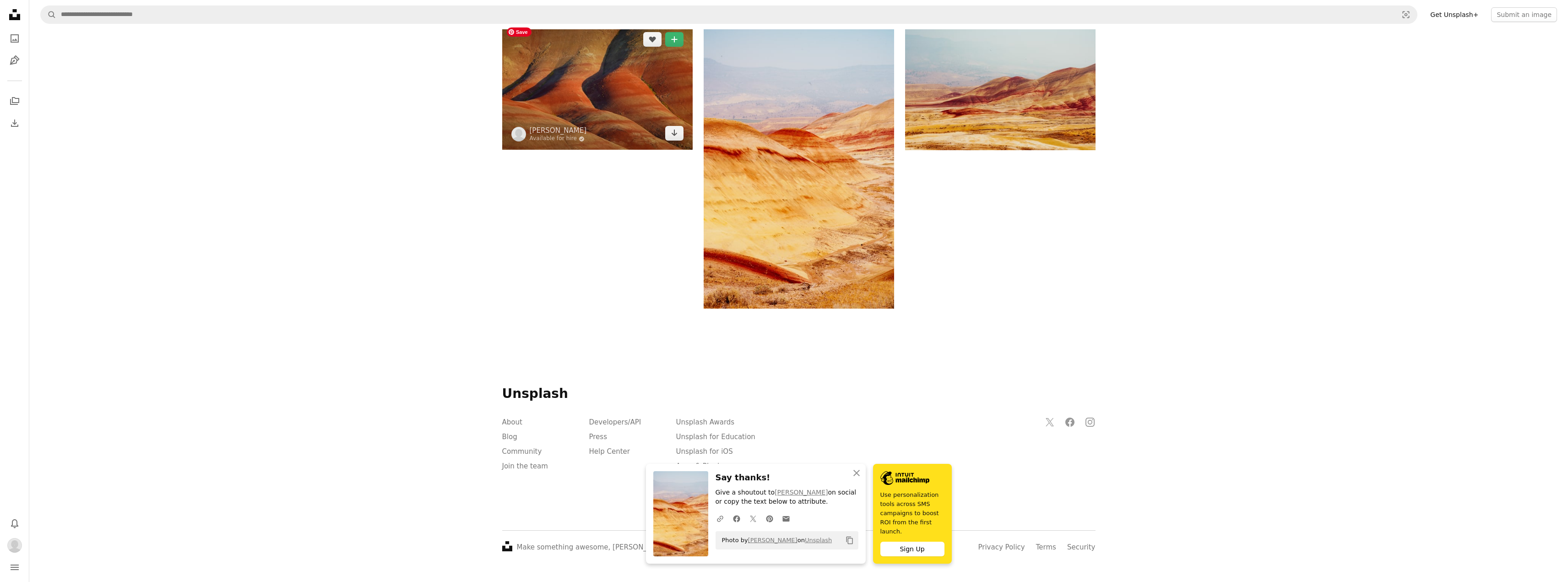
click at [613, 150] on img at bounding box center [597, 86] width 191 height 127
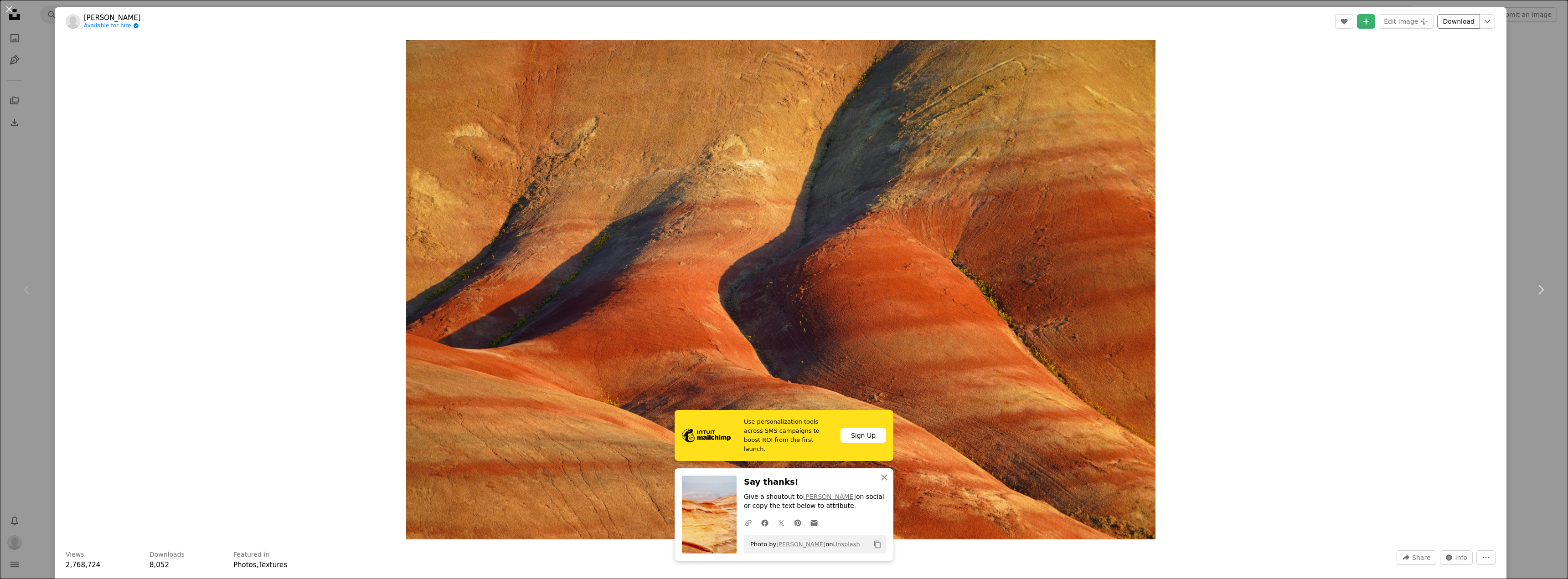
click at [699, 20] on link "Download" at bounding box center [1458, 21] width 43 height 15
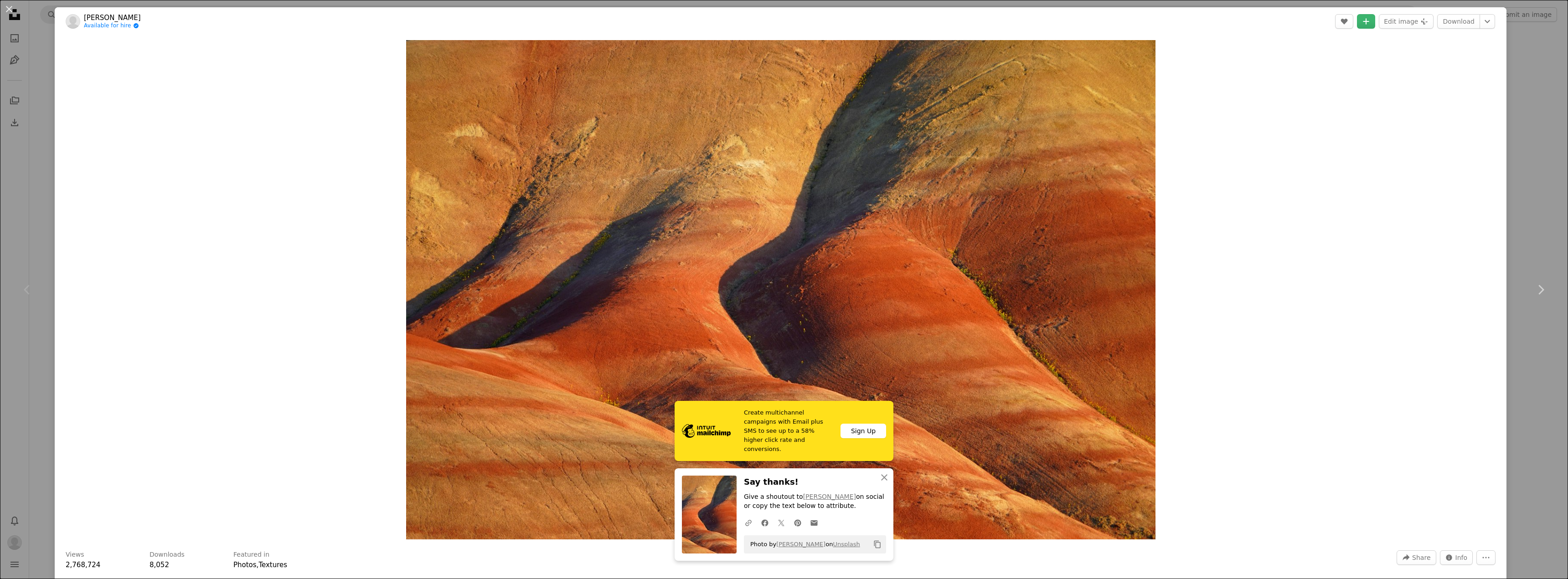
click at [699, 316] on icon "Copy to clipboard" at bounding box center [877, 544] width 6 height 8
click at [699, 162] on div "An X shape Chevron left Chevron right [PERSON_NAME] Available for hire A checkm…" at bounding box center [784, 290] width 1568 height 579
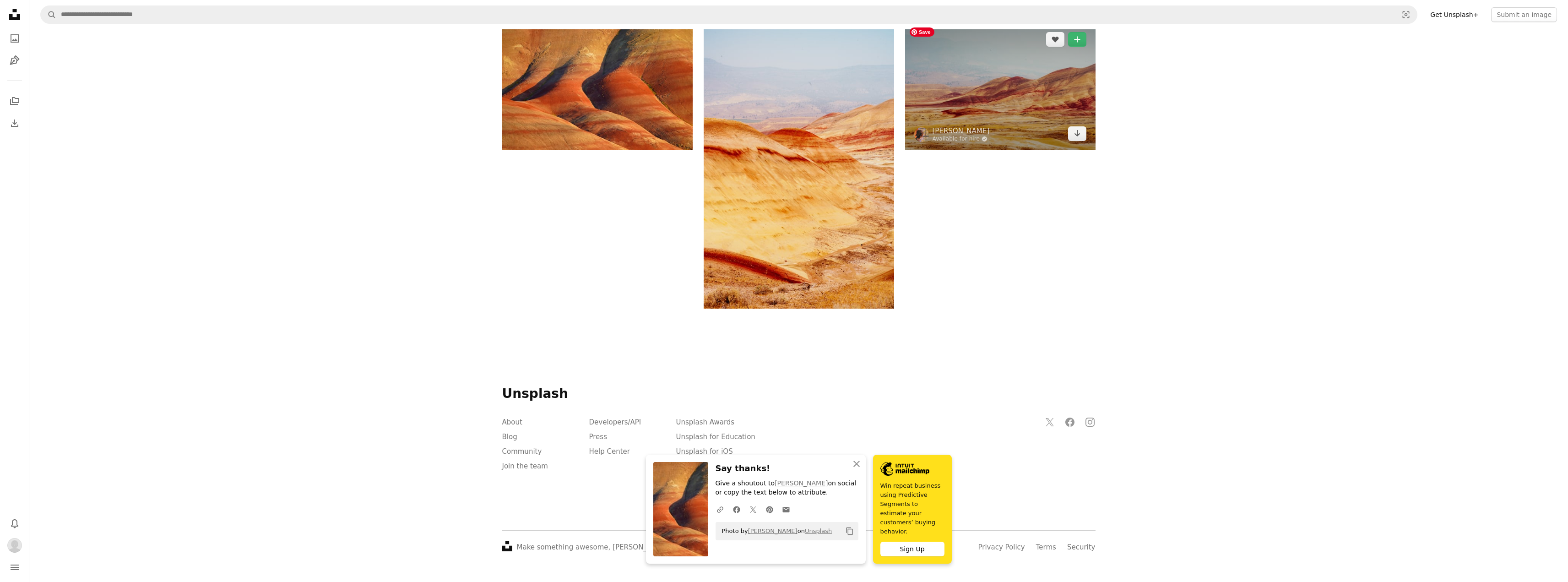
click at [702, 150] on img at bounding box center [1000, 86] width 191 height 127
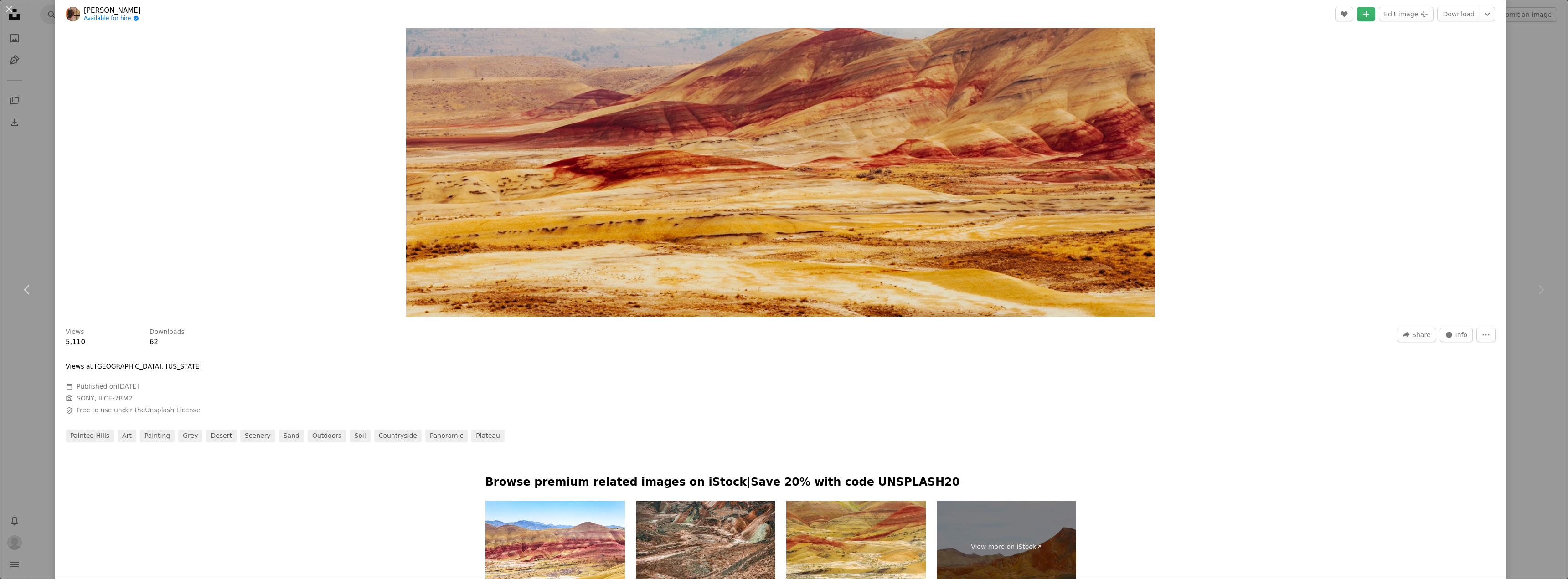
scroll to position [227, 0]
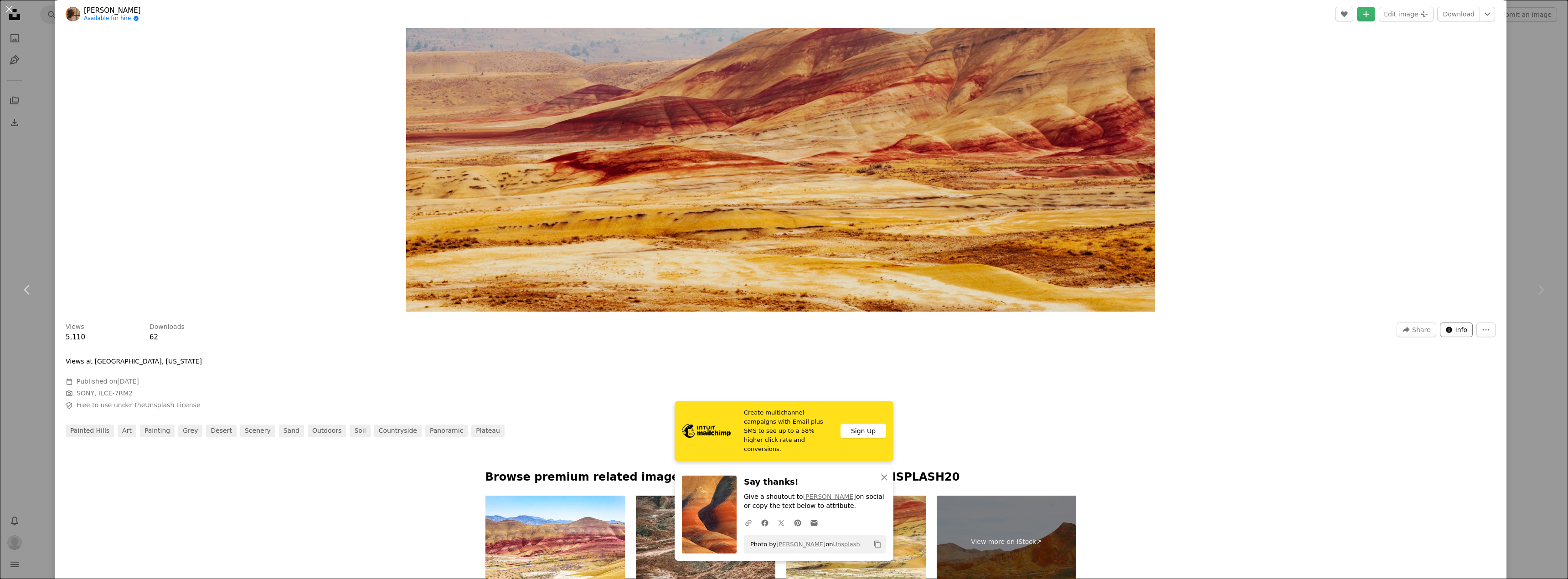
click at [699, 316] on span "Info" at bounding box center [1461, 330] width 12 height 13
click at [699, 316] on icon "More Actions" at bounding box center [1485, 329] width 8 height 8
click at [699, 316] on dialog "An X shape Chevron left Chevron right [PERSON_NAME] Available for hire A checkm…" at bounding box center [784, 290] width 1568 height 579
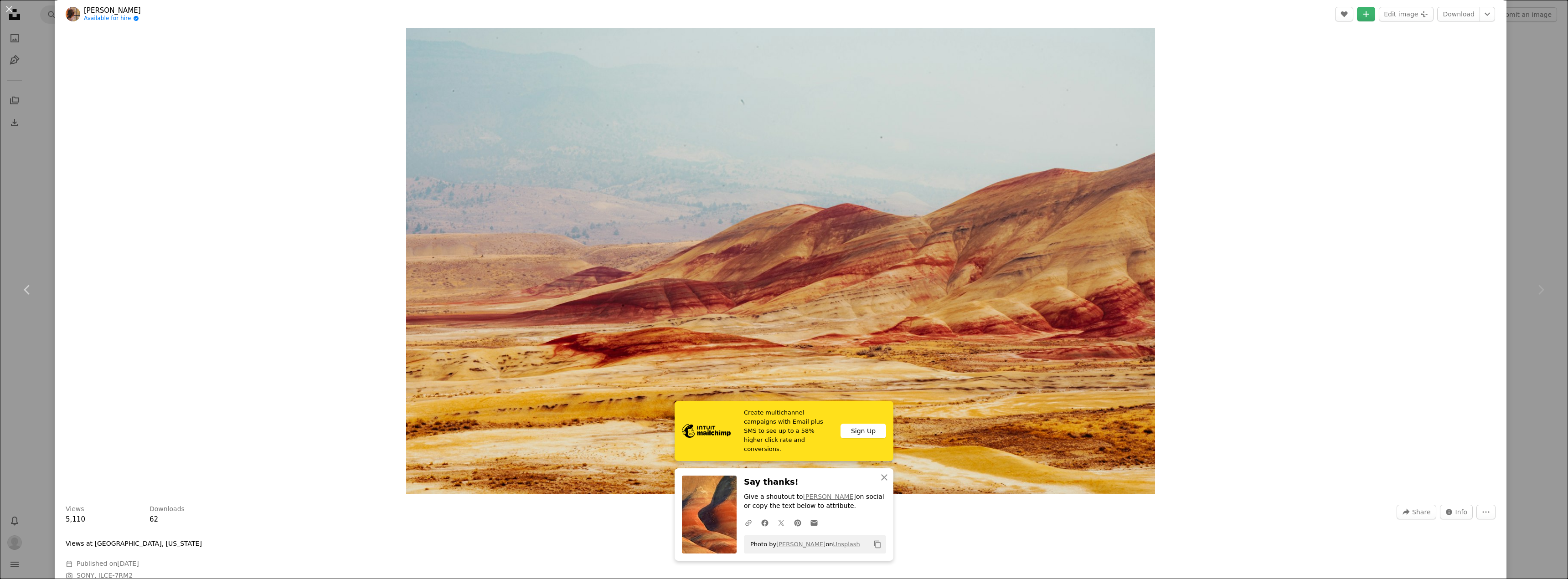
scroll to position [0, 0]
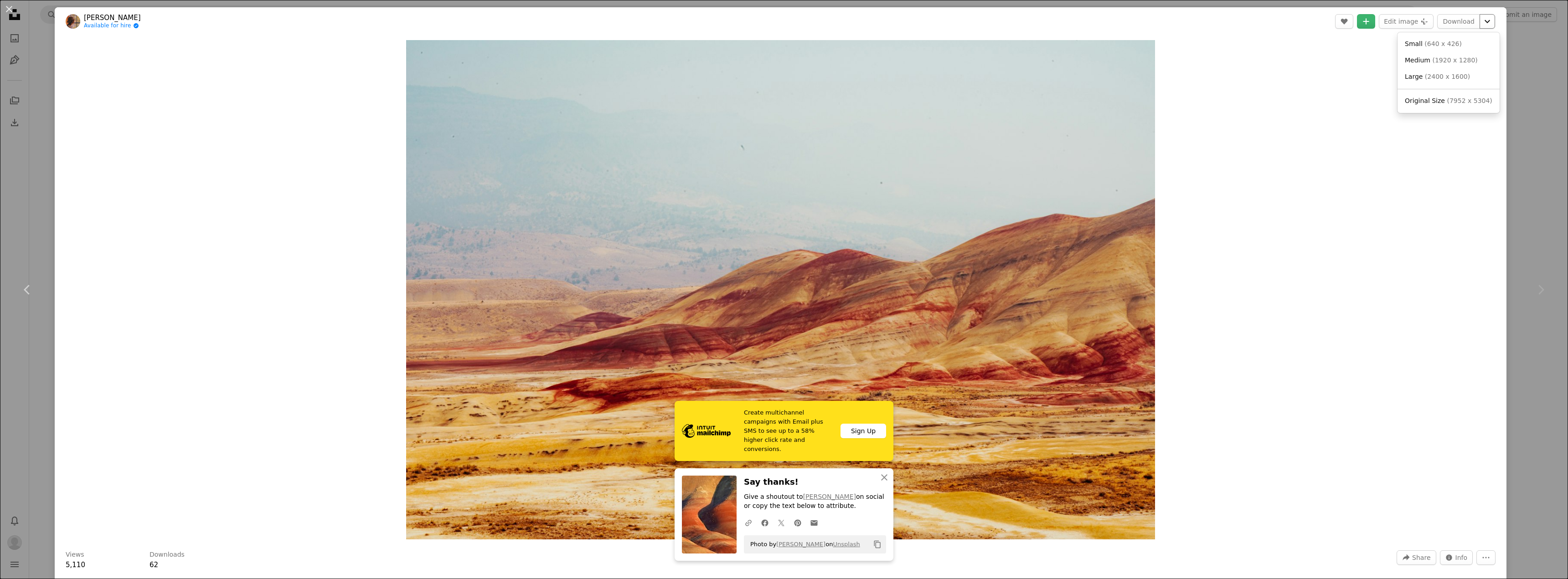
click at [699, 24] on icon "Chevron down" at bounding box center [1487, 21] width 15 height 11
drag, startPoint x: 399, startPoint y: 503, endPoint x: 345, endPoint y: -51, distance: 556.6
click at [37, 190] on div "An X shape Chevron left Chevron right [PERSON_NAME] Available for hire A checkm…" at bounding box center [784, 290] width 1568 height 579
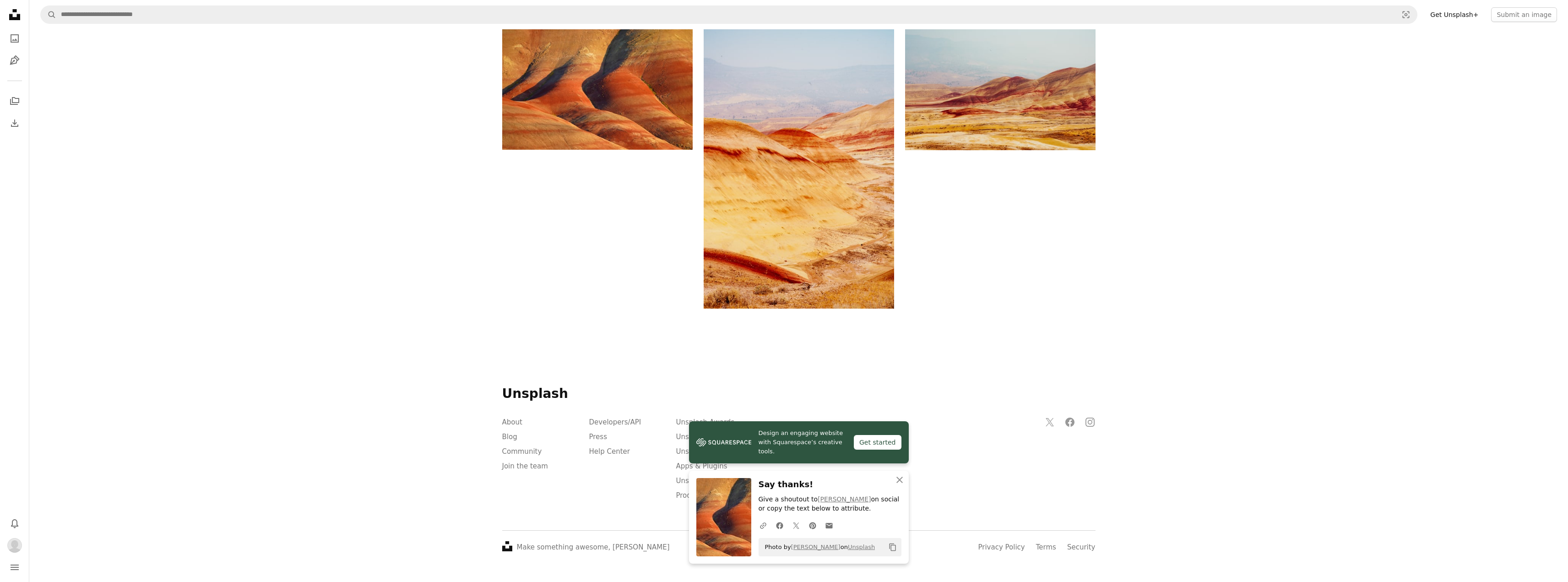
click at [15, 10] on icon at bounding box center [15, 15] width 11 height 11
